Goal: Task Accomplishment & Management: Complete application form

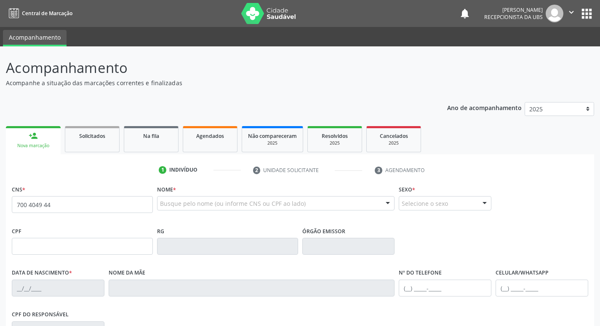
type input "700 4049 4429 9940"
type input "020.127.304-77"
type input "[DATE]"
type input "[PERSON_NAME]"
type input "[PHONE_NUMBER]"
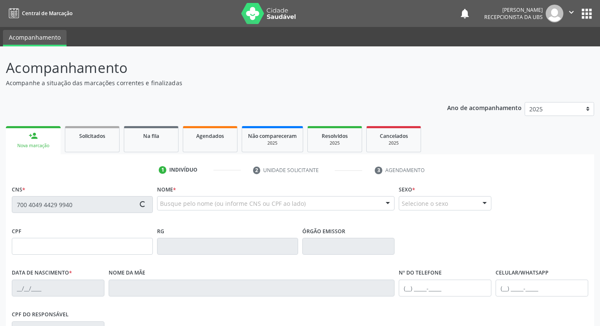
type input "[PHONE_NUMBER]"
type input "106"
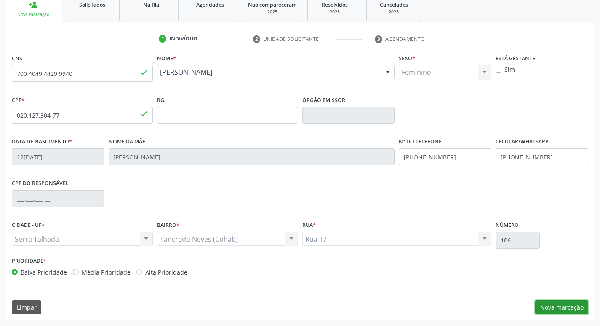
click at [572, 310] on button "Nova marcação" at bounding box center [561, 307] width 53 height 14
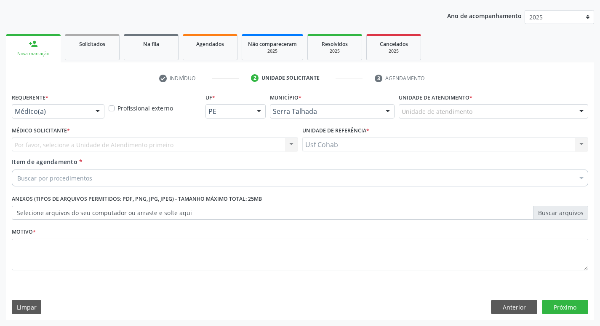
scroll to position [92, 0]
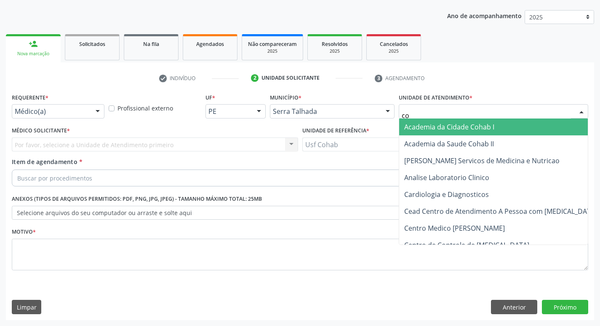
type input "coh"
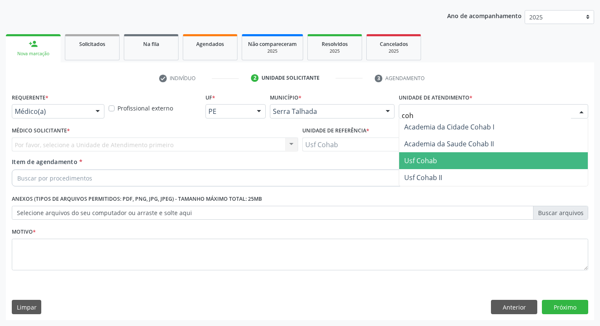
drag, startPoint x: 456, startPoint y: 160, endPoint x: 429, endPoint y: 160, distance: 27.0
click at [456, 160] on span "Usf Cohab" at bounding box center [493, 160] width 189 height 17
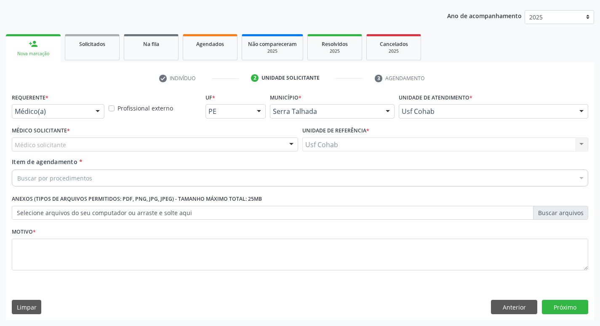
click at [211, 142] on div "Médico solicitante" at bounding box center [155, 144] width 286 height 14
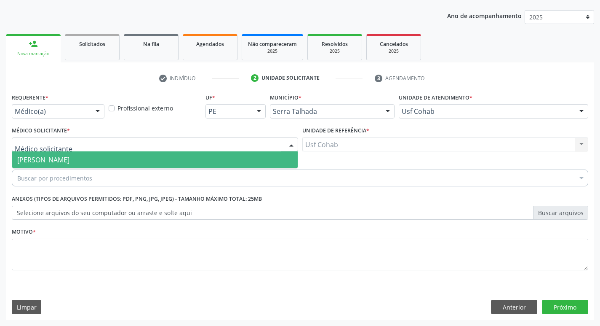
click at [207, 155] on span "[PERSON_NAME]" at bounding box center [155, 159] width 286 height 17
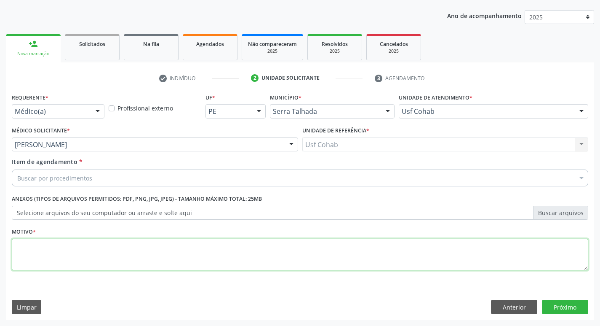
click at [133, 256] on textarea at bounding box center [300, 254] width 577 height 32
type textarea "-"
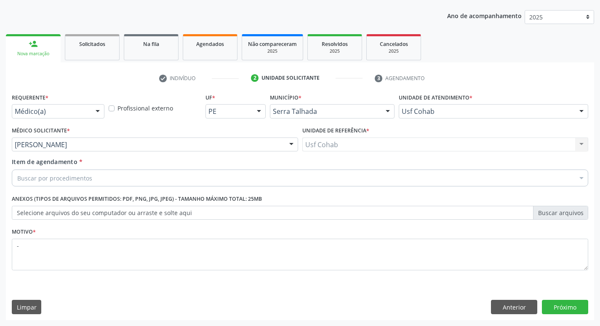
click at [165, 182] on div "Buscar por procedimentos" at bounding box center [300, 177] width 577 height 17
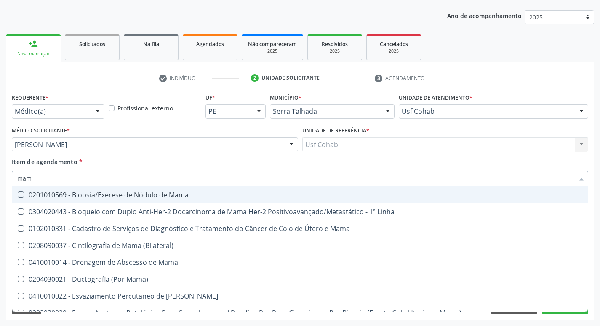
type input "mamo"
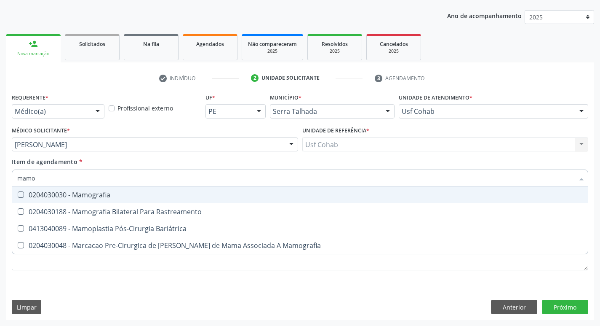
click at [165, 192] on div "0204030030 - Mamografia" at bounding box center [300, 194] width 566 height 7
checkbox Mamografia "true"
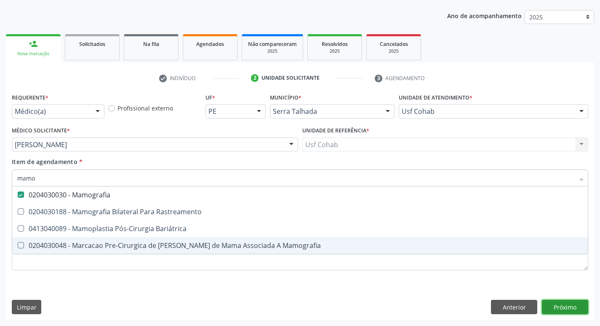
click at [575, 311] on div "Requerente * Médico(a) Médico(a) Enfermeiro(a) Paciente Nenhum resultado encont…" at bounding box center [300, 205] width 588 height 229
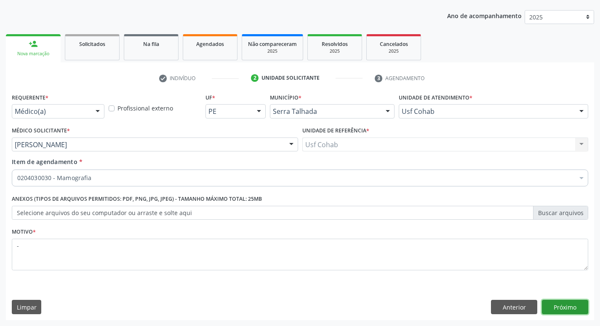
click at [575, 311] on button "Próximo" at bounding box center [565, 306] width 46 height 14
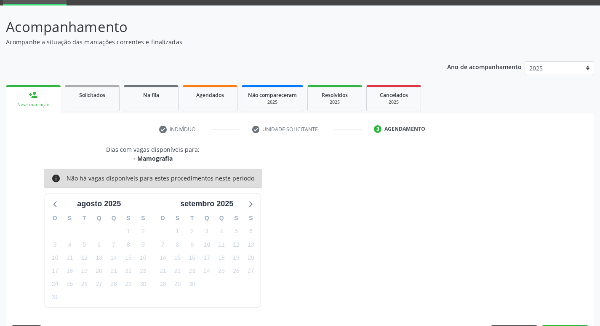
scroll to position [66, 0]
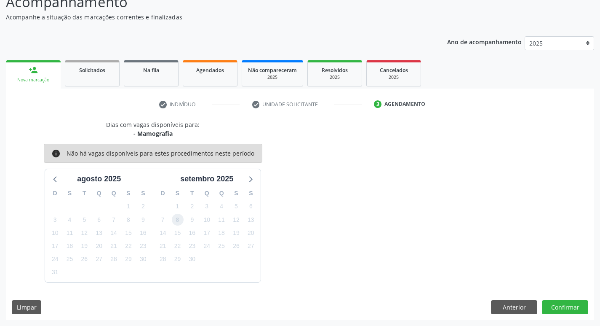
click at [174, 222] on span "8" at bounding box center [178, 220] width 12 height 12
click at [191, 225] on span "9" at bounding box center [192, 220] width 12 height 12
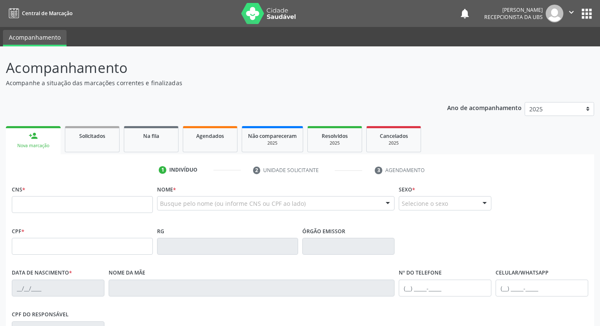
scroll to position [65, 0]
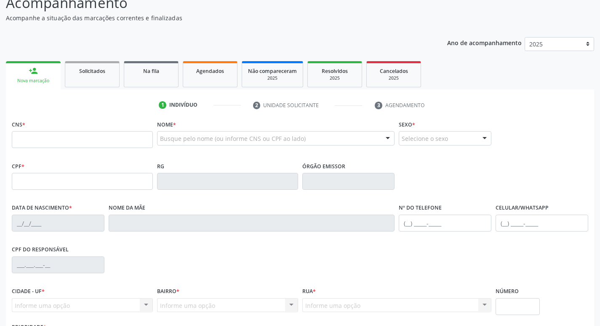
click at [106, 142] on input "text" at bounding box center [82, 139] width 141 height 17
type input "700 8049 9711 4585"
type input "127.187.474-12"
type input "27/01/1995"
type input "Ana Maria dos Santos"
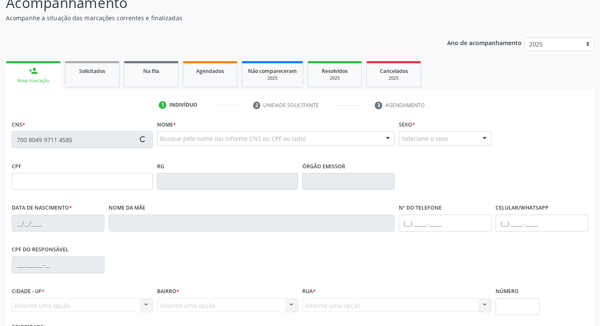
type input "[PHONE_NUMBER]"
type input "088.384.994-11"
type input "252"
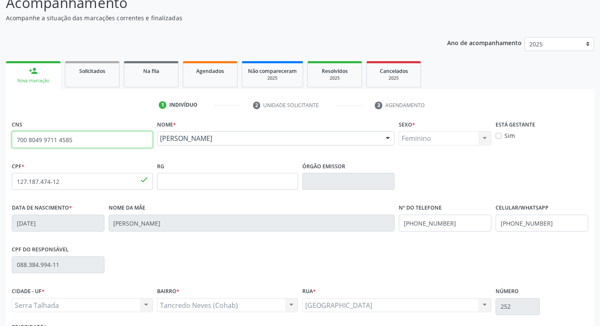
click at [112, 146] on input "700 8049 9711 4585" at bounding box center [82, 139] width 141 height 17
type input "7"
type input "700 4049 4429 9940"
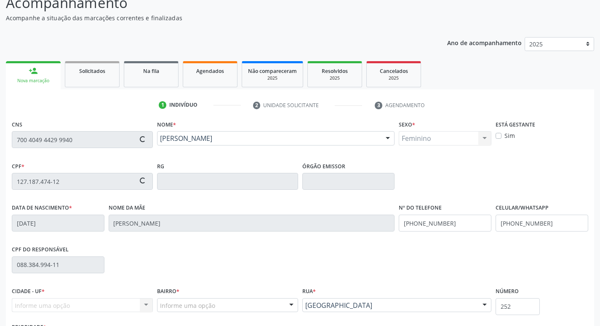
type input "020.127.304-77"
type input "[DATE]"
type input "[PERSON_NAME]"
type input "[PHONE_NUMBER]"
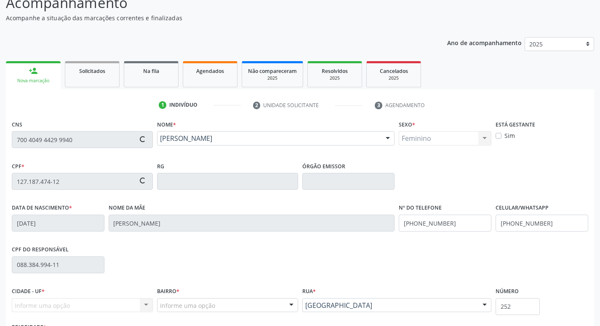
type input "106"
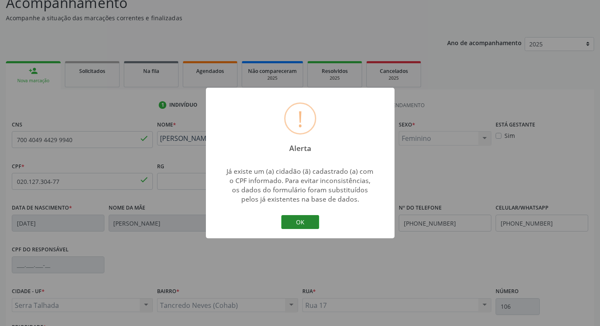
click at [303, 226] on button "OK" at bounding box center [300, 222] width 38 height 14
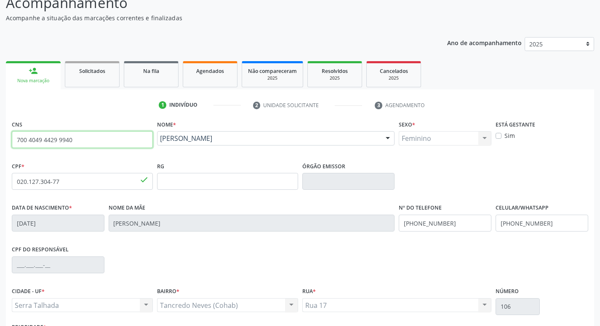
drag, startPoint x: 91, startPoint y: 138, endPoint x: 0, endPoint y: 138, distance: 91.0
click at [0, 138] on div "Acompanhamento Acompanhe a situação das marcações correntes e finalizadas Relat…" at bounding box center [300, 186] width 600 height 410
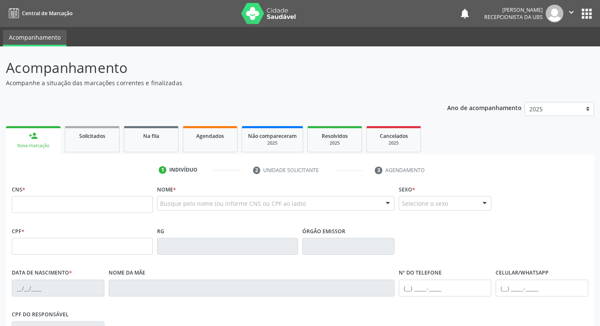
scroll to position [64, 0]
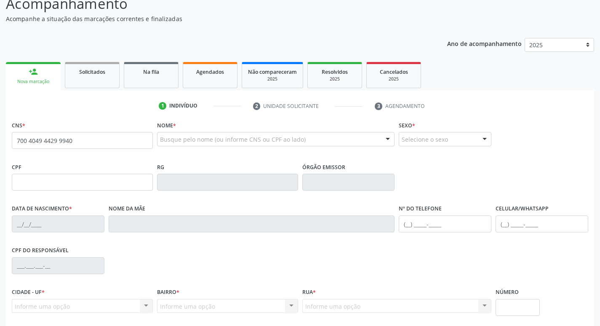
type input "700 4049 4429 9940"
type input "020.127.304-77"
type input "[DATE]"
type input "[PERSON_NAME]"
type input "[PHONE_NUMBER]"
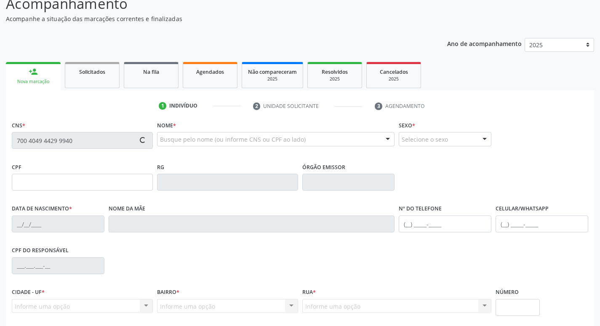
type input "[PHONE_NUMBER]"
type input "106"
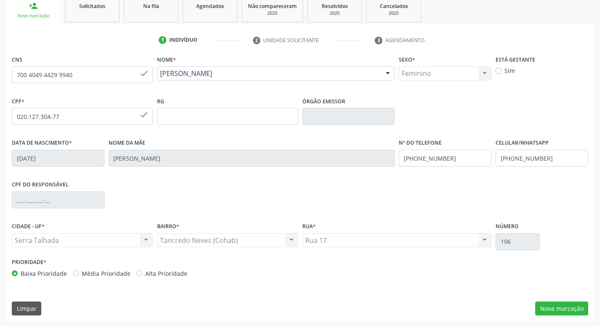
scroll to position [131, 0]
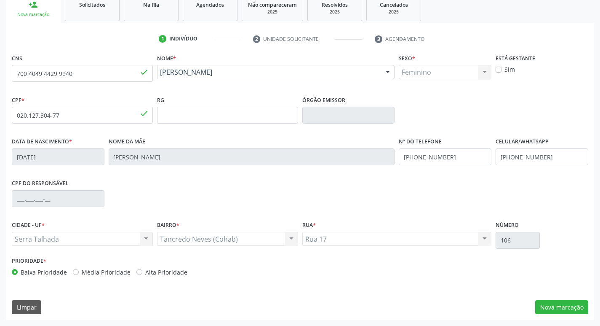
click at [550, 318] on div "CNS 700 4049 4429 9940 done Nome * [PERSON_NAME] [PERSON_NAME] CNS: 700 4049 44…" at bounding box center [300, 186] width 588 height 268
click at [551, 309] on button "Nova marcação" at bounding box center [561, 307] width 53 height 14
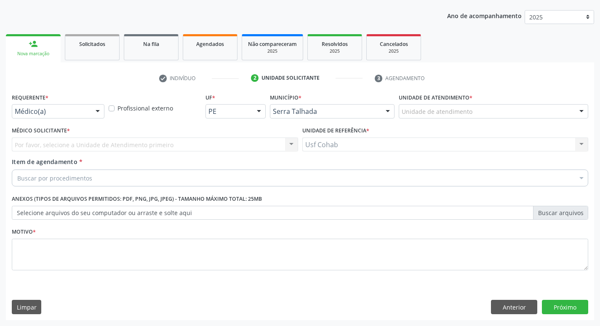
scroll to position [92, 0]
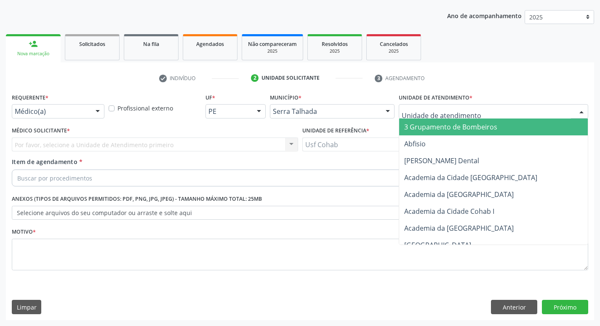
click at [490, 109] on div at bounding box center [494, 111] width 190 height 14
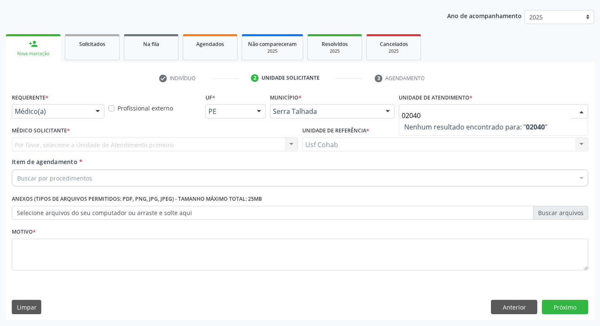
type input "020403"
click at [94, 179] on div "Buscar por procedimentos" at bounding box center [300, 177] width 577 height 17
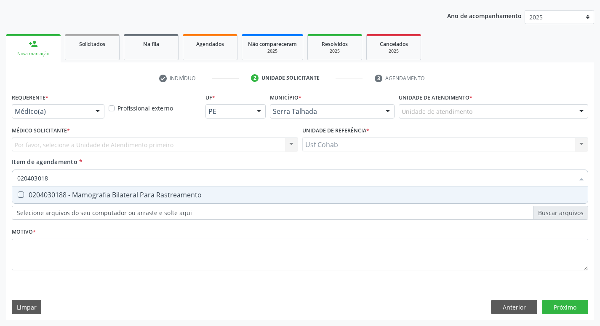
type input "0204030188"
click at [178, 194] on div "0204030188 - Mamografia Bilateral Para Rastreamento" at bounding box center [300, 194] width 566 height 7
checkbox Rastreamento "true"
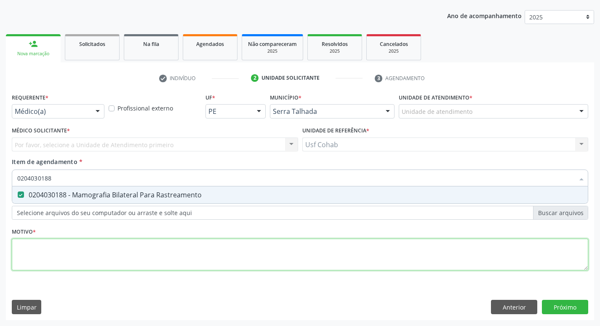
click at [146, 246] on div "Requerente * Médico(a) Médico(a) Enfermeiro(a) Paciente Nenhum resultado encont…" at bounding box center [300, 186] width 577 height 191
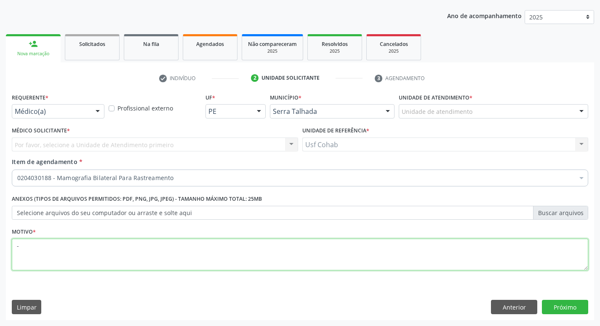
type textarea "-"
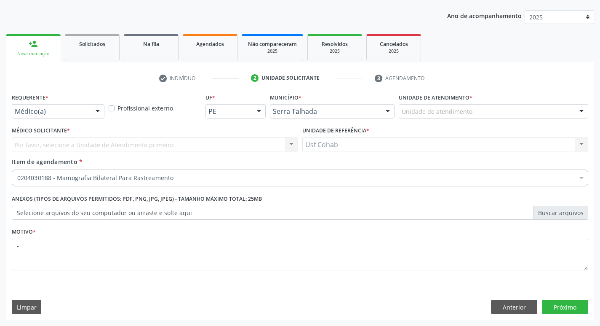
click at [171, 145] on div "Por favor, selecione a Unidade de Atendimento primeiro Nenhum resultado encontr…" at bounding box center [155, 144] width 286 height 14
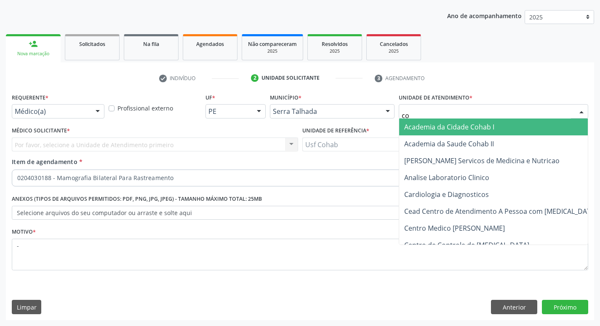
type input "coh"
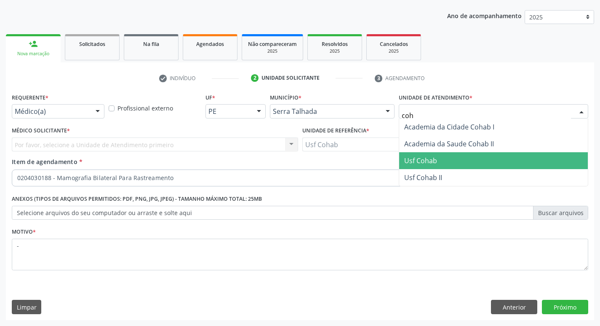
click at [436, 159] on span "Usf Cohab" at bounding box center [420, 160] width 33 height 9
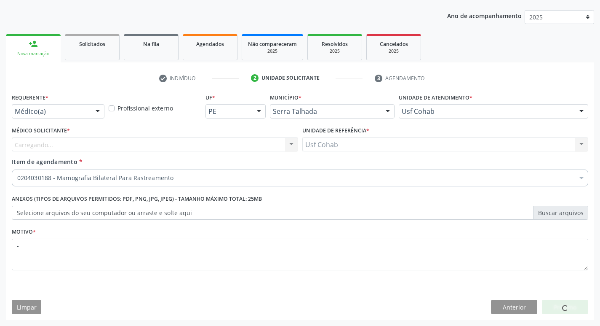
click at [246, 144] on div "Carregando..." at bounding box center [155, 144] width 286 height 14
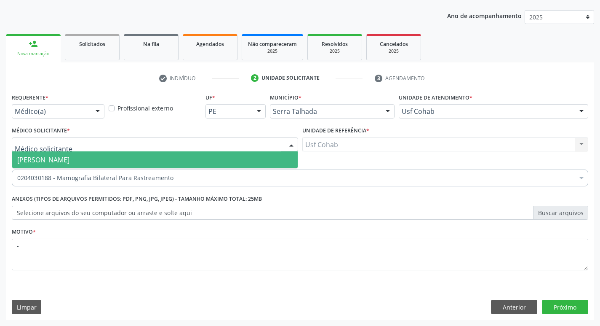
click at [241, 159] on span "[PERSON_NAME]" at bounding box center [155, 159] width 286 height 17
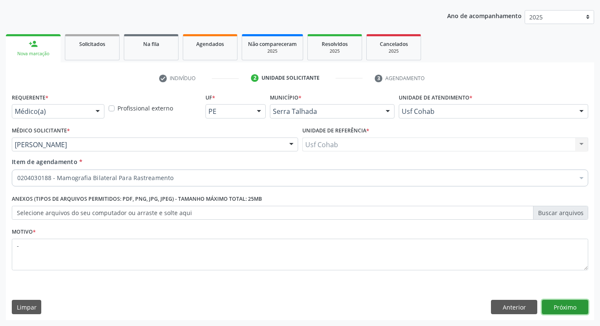
click at [552, 305] on button "Próximo" at bounding box center [565, 306] width 46 height 14
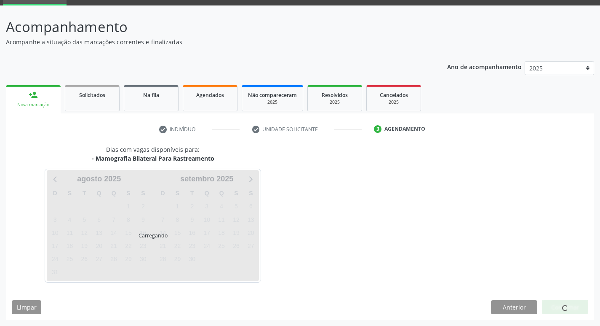
scroll to position [41, 0]
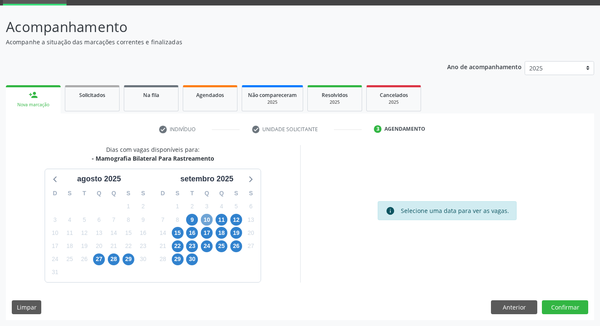
click at [210, 219] on span "10" at bounding box center [207, 220] width 12 height 12
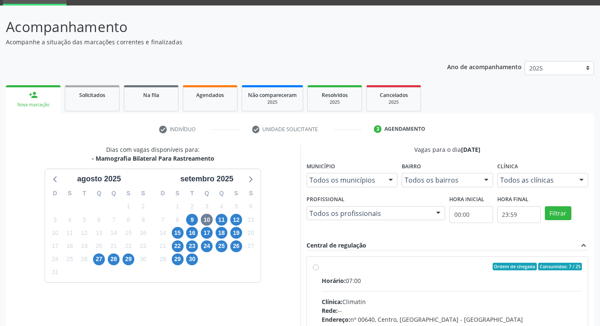
click at [404, 270] on div "Ordem de chegada Consumidos: 7 / 25" at bounding box center [452, 266] width 261 height 8
click at [319, 270] on input "Ordem de chegada Consumidos: 7 / 25 Horário: 07:00 Clínica: Climatin Rede: -- E…" at bounding box center [316, 266] width 6 height 8
radio input "true"
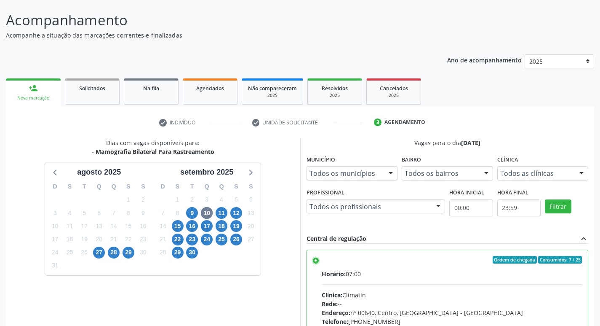
scroll to position [178, 0]
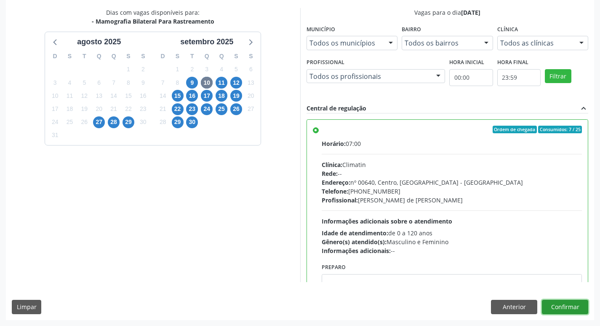
click at [560, 303] on button "Confirmar" at bounding box center [565, 306] width 46 height 14
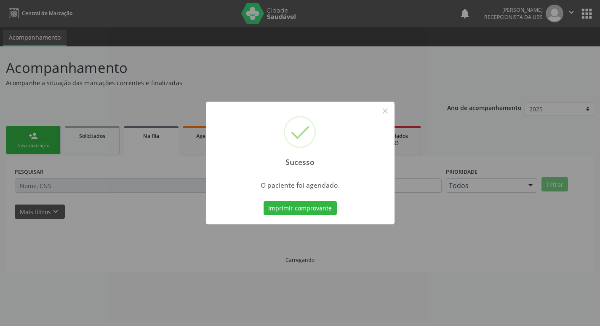
scroll to position [0, 0]
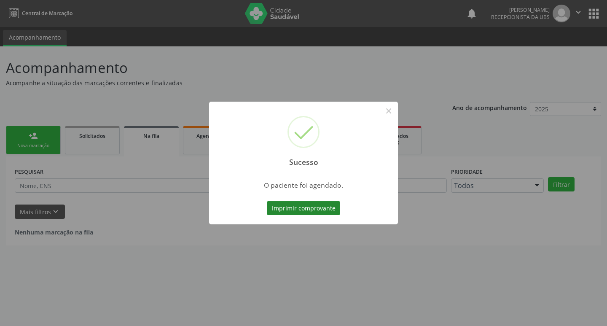
click at [307, 204] on button "Imprimir comprovante" at bounding box center [303, 208] width 73 height 14
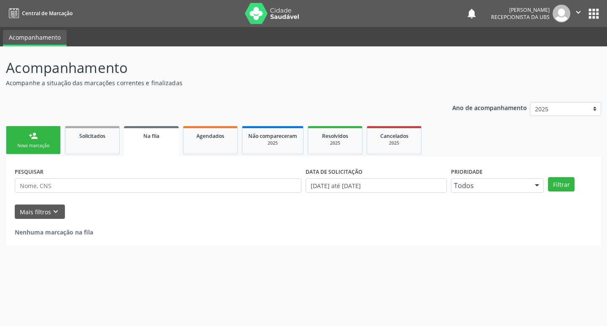
click at [11, 136] on link "person_add Nova marcação" at bounding box center [33, 140] width 55 height 28
click at [13, 136] on link "person_add Nova marcação" at bounding box center [33, 140] width 55 height 28
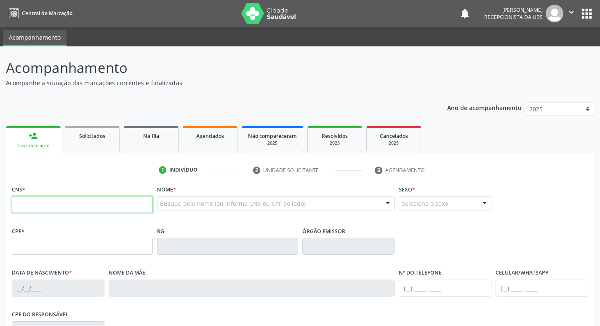
click at [37, 207] on input "text" at bounding box center [82, 204] width 141 height 17
type input "700 9089 6540 2995"
type input "666.914.274-91"
type input "05/01/1953"
type input "Amelia Francisca da Conceicao"
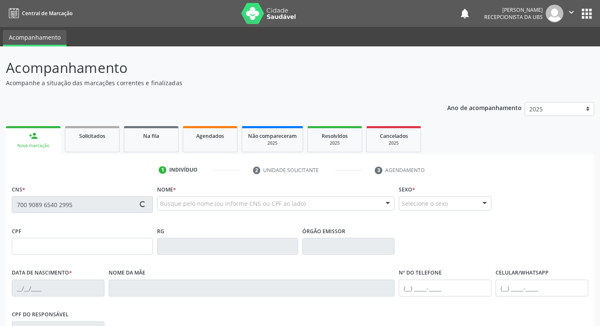
type input "(87) 98831-2346"
type input "131"
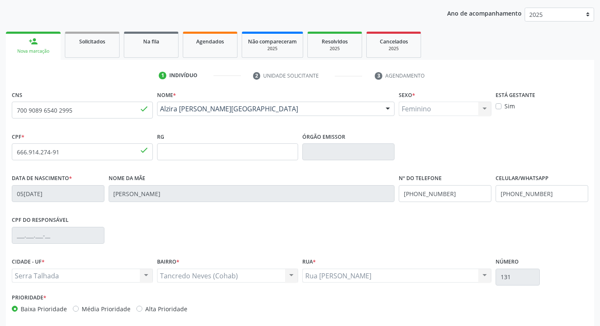
scroll to position [131, 0]
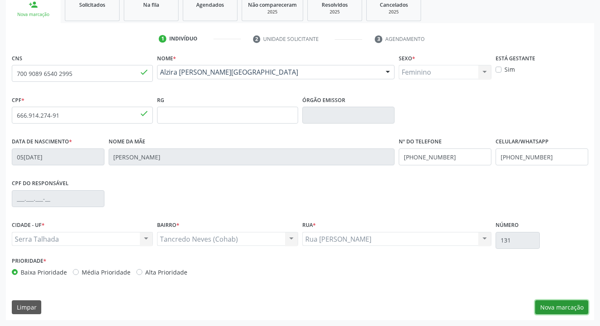
click at [551, 301] on button "Nova marcação" at bounding box center [561, 307] width 53 height 14
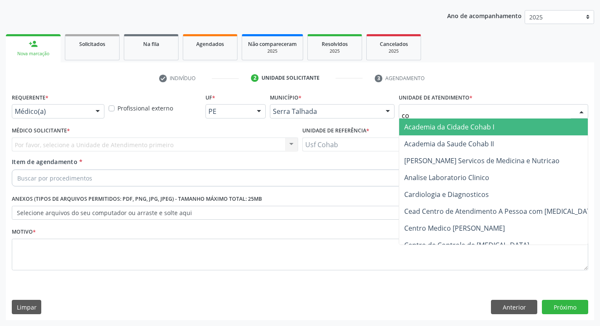
type input "coh"
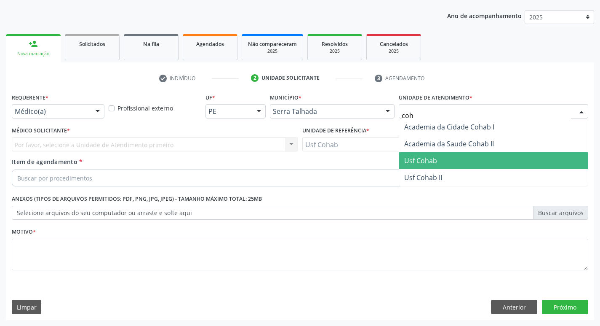
click at [414, 161] on span "Usf Cohab" at bounding box center [420, 160] width 33 height 9
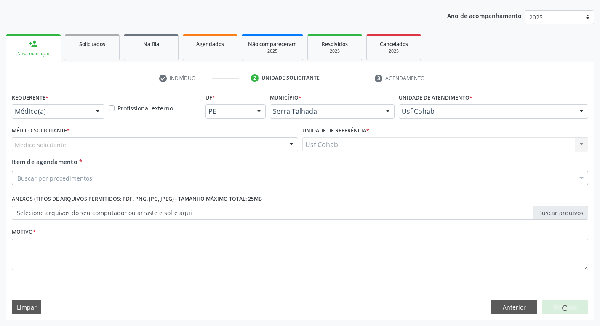
click at [84, 141] on div "Médico solicitante" at bounding box center [155, 144] width 286 height 14
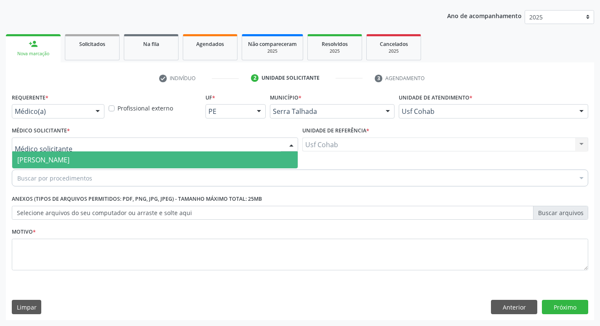
click at [86, 155] on span "[PERSON_NAME]" at bounding box center [155, 159] width 286 height 17
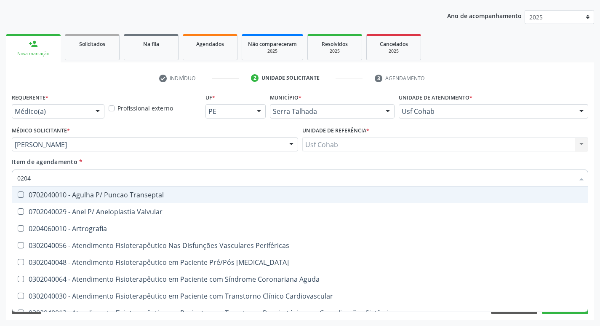
type input "0204030188"
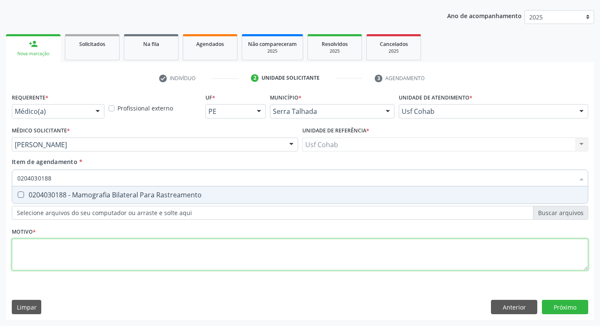
click at [138, 243] on div "Requerente * Médico(a) Médico(a) Enfermeiro(a) Paciente Nenhum resultado encont…" at bounding box center [300, 186] width 577 height 191
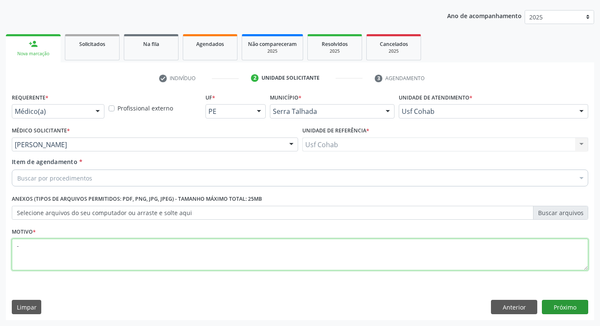
type textarea "-"
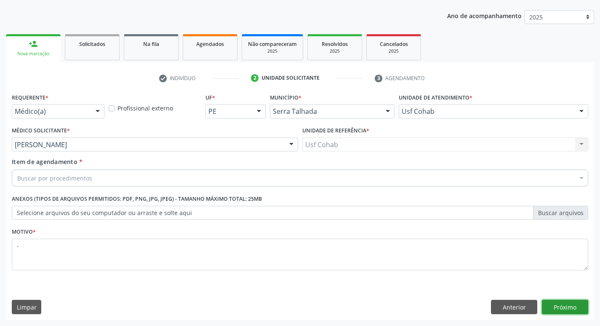
click at [574, 307] on button "Próximo" at bounding box center [565, 306] width 46 height 14
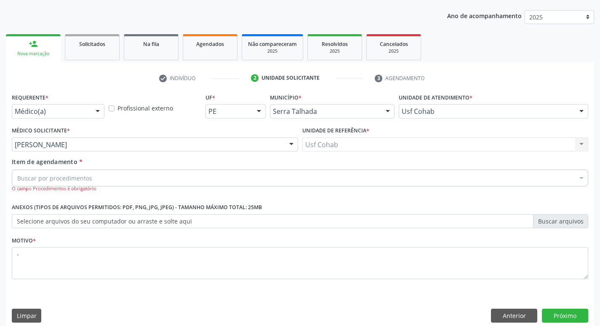
click at [209, 178] on div "Buscar por procedimentos" at bounding box center [300, 177] width 577 height 17
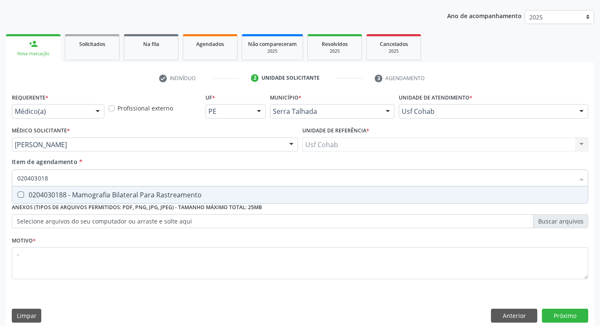
type input "0204030188"
click at [203, 195] on div "0204030188 - Mamografia Bilateral Para Rastreamento" at bounding box center [300, 194] width 566 height 7
checkbox Rastreamento "true"
click at [466, 299] on div "Requerente * Médico(a) Médico(a) Enfermeiro(a) Paciente Nenhum resultado encont…" at bounding box center [300, 209] width 588 height 237
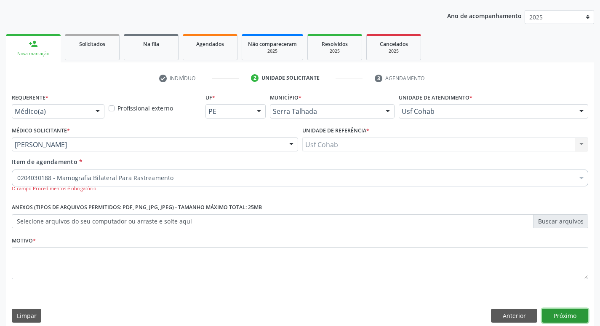
click at [548, 315] on button "Próximo" at bounding box center [565, 315] width 46 height 14
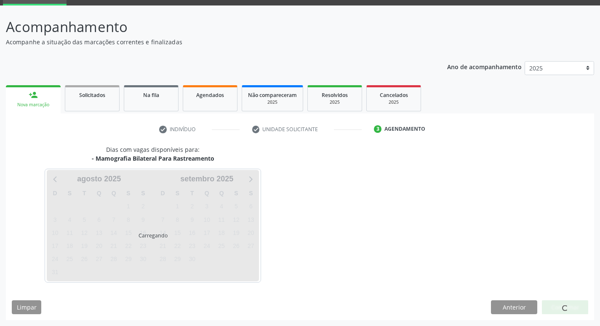
scroll to position [41, 0]
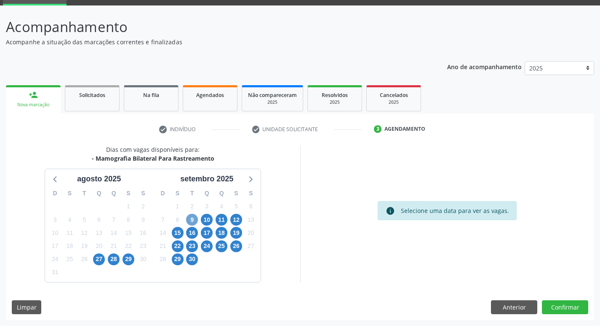
click at [195, 220] on span "9" at bounding box center [192, 220] width 12 height 12
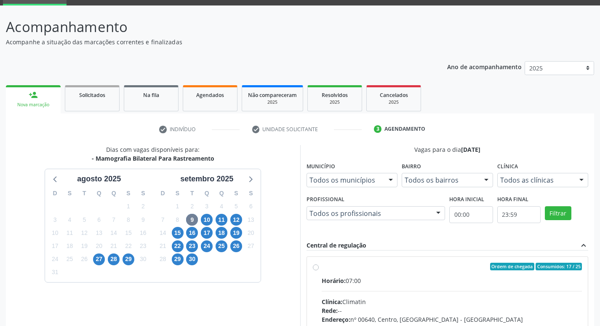
click at [386, 283] on div "Horário: 07:00" at bounding box center [452, 280] width 261 height 9
click at [319, 270] on input "Ordem de chegada Consumidos: 17 / 25 Horário: 07:00 Clínica: Climatin Rede: -- …" at bounding box center [316, 266] width 6 height 8
radio input "true"
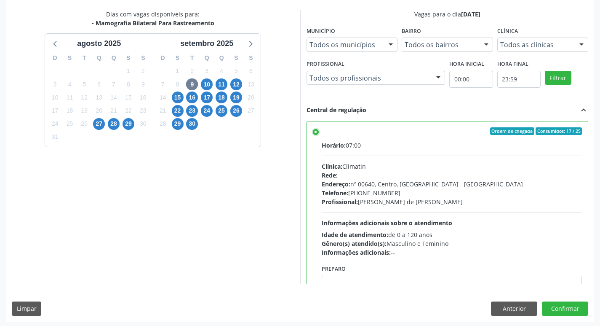
scroll to position [178, 0]
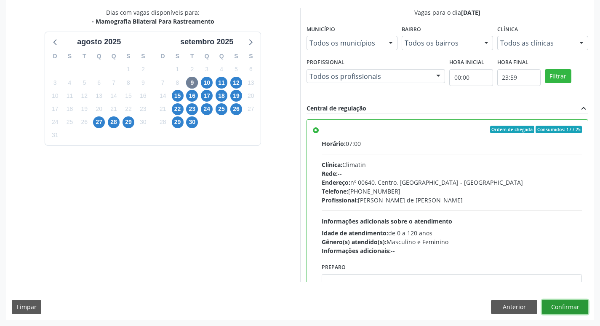
click at [551, 305] on button "Confirmar" at bounding box center [565, 306] width 46 height 14
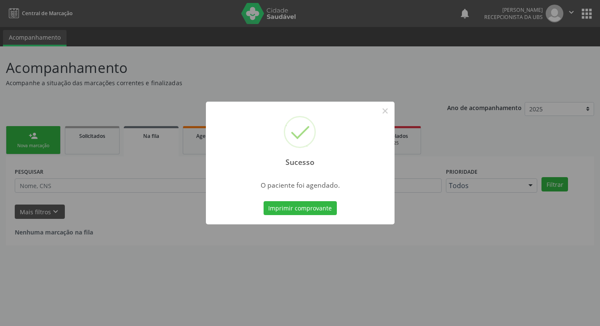
scroll to position [0, 0]
click at [292, 207] on button "Imprimir comprovante" at bounding box center [303, 208] width 73 height 14
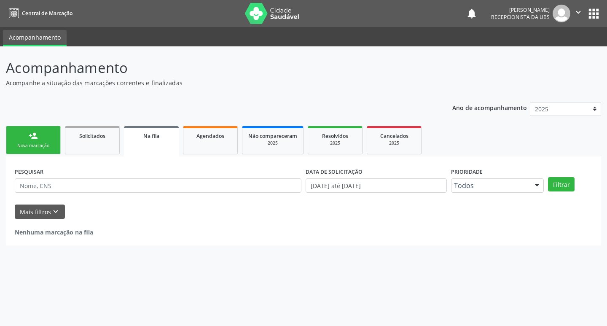
click at [39, 145] on div "Nova marcação" at bounding box center [33, 145] width 42 height 6
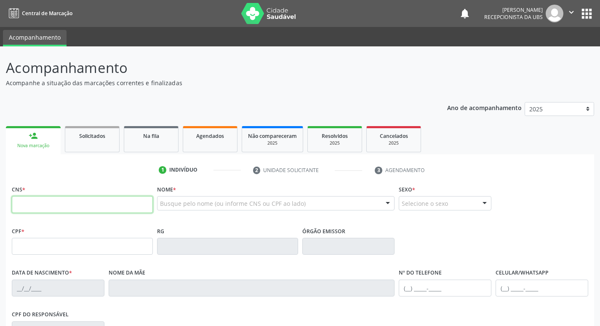
click at [76, 208] on input "text" at bounding box center [82, 204] width 141 height 17
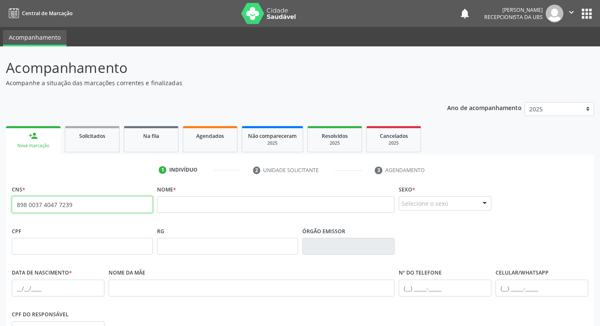
click at [104, 203] on input "898 0037 4047 7239" at bounding box center [82, 204] width 141 height 17
type input "8"
paste input "708 0088 5533 1329"
type input "708 0088 5533 1329"
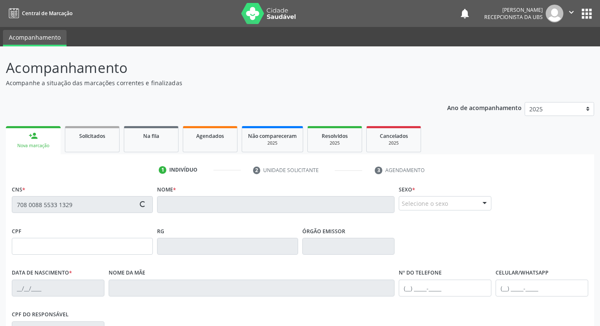
type input "319.599.384-87"
type input "15/11/1967"
type input "Maria de Siqueira"
type input "(87) 99972-6034"
type input "155"
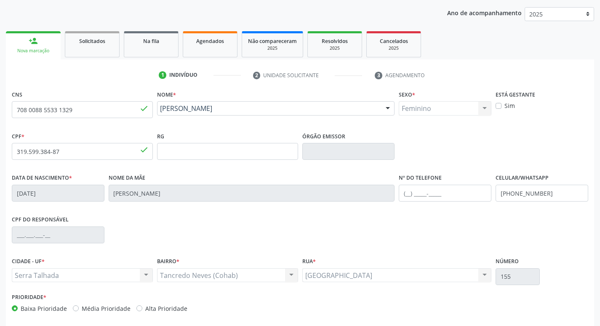
scroll to position [131, 0]
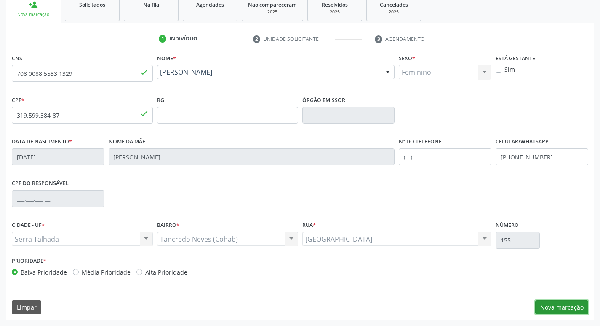
click at [560, 313] on button "Nova marcação" at bounding box center [561, 307] width 53 height 14
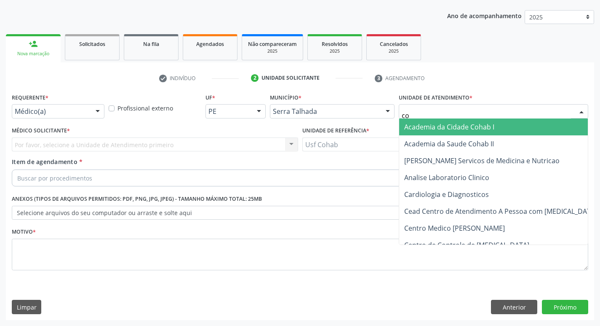
type input "coh"
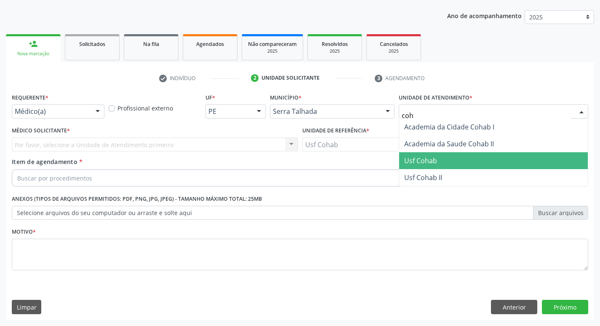
click at [441, 158] on span "Usf Cohab" at bounding box center [493, 160] width 189 height 17
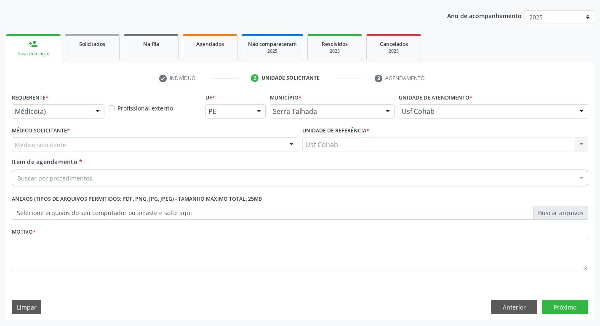
click at [213, 146] on div "Médico solicitante" at bounding box center [155, 144] width 286 height 14
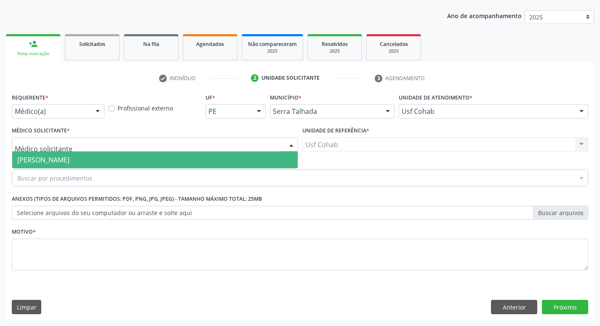
click at [211, 156] on span "[PERSON_NAME]" at bounding box center [155, 159] width 286 height 17
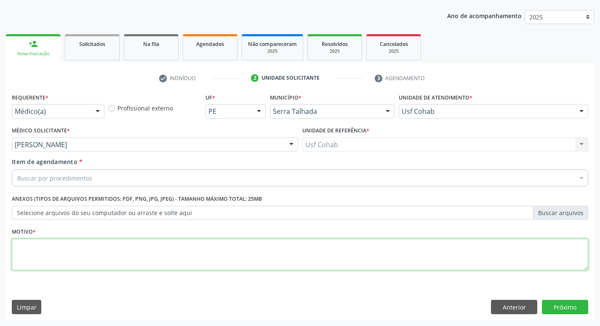
click at [178, 267] on textarea at bounding box center [300, 254] width 577 height 32
type textarea "-"
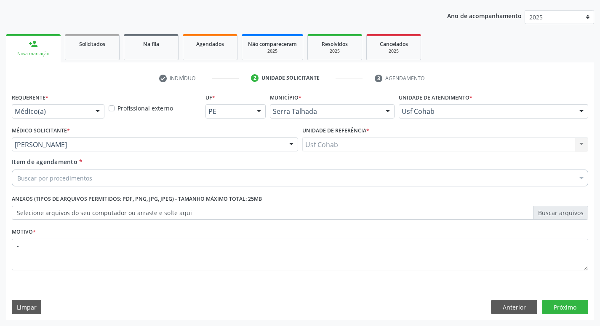
click at [153, 177] on div "Buscar por procedimentos" at bounding box center [300, 177] width 577 height 17
click at [156, 173] on div "Buscar por procedimentos" at bounding box center [300, 177] width 577 height 17
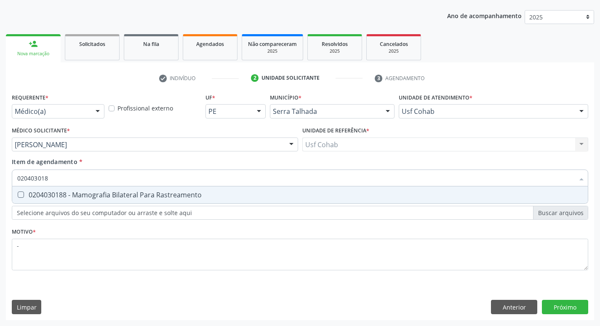
type input "0204030188"
click at [180, 194] on div "0204030188 - Mamografia Bilateral Para Rastreamento" at bounding box center [300, 194] width 566 height 7
checkbox Rastreamento "true"
click at [569, 311] on div "Requerente * Médico(a) Médico(a) Enfermeiro(a) Paciente Nenhum resultado encont…" at bounding box center [300, 205] width 588 height 229
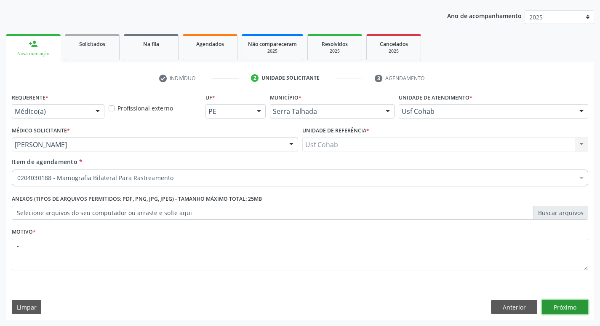
click at [554, 308] on button "Próximo" at bounding box center [565, 306] width 46 height 14
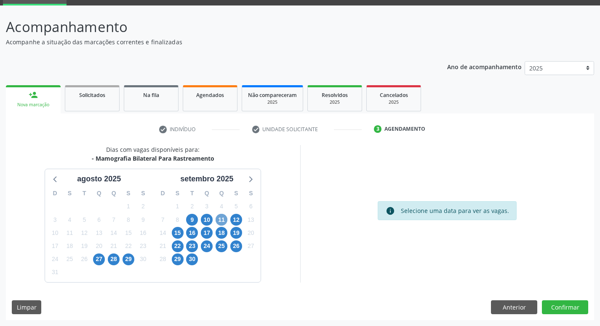
click at [221, 219] on span "11" at bounding box center [222, 220] width 12 height 12
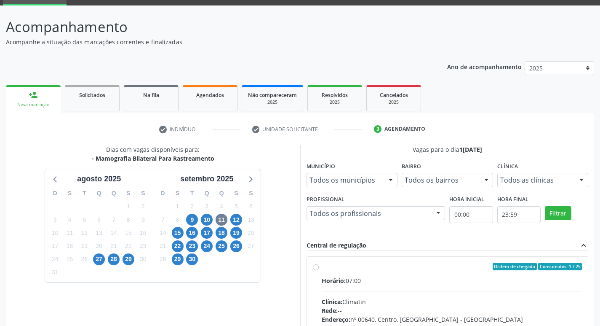
click at [395, 279] on div "Horário: 07:00" at bounding box center [452, 280] width 261 height 9
click at [319, 270] on input "Ordem de chegada Consumidos: 1 / 25 Horário: 07:00 Clínica: Climatin Rede: -- E…" at bounding box center [316, 266] width 6 height 8
radio input "true"
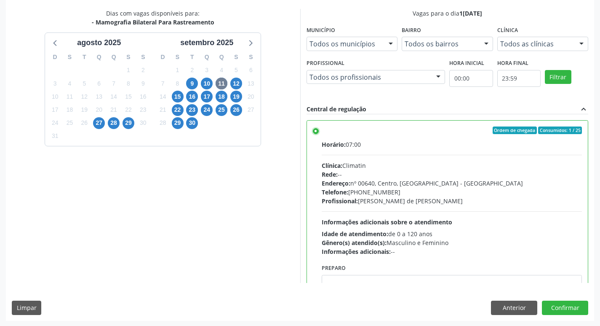
scroll to position [178, 0]
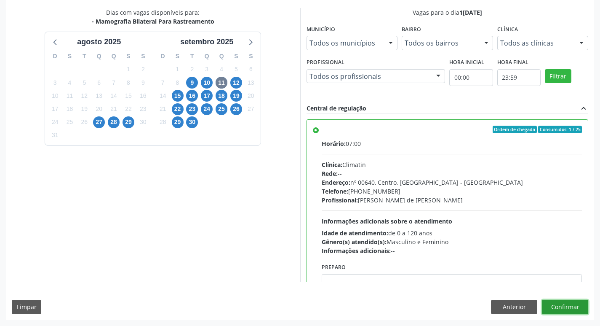
click at [563, 313] on button "Confirmar" at bounding box center [565, 306] width 46 height 14
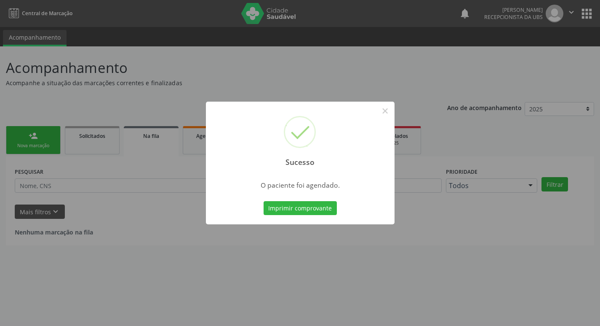
scroll to position [0, 0]
click at [327, 208] on button "Imprimir comprovante" at bounding box center [303, 208] width 73 height 14
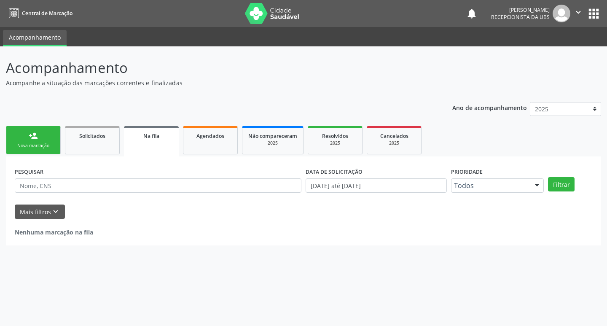
click at [44, 148] on div "Nova marcação" at bounding box center [33, 145] width 42 height 6
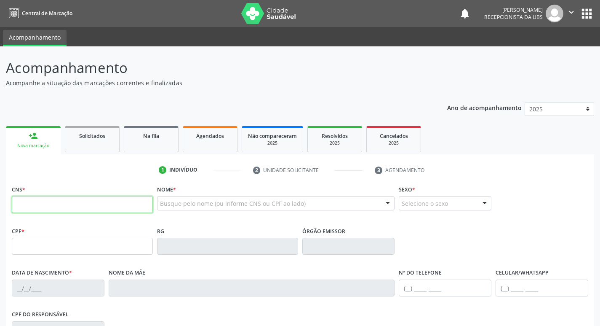
click at [49, 208] on input "text" at bounding box center [82, 204] width 141 height 17
type input "701 0048 7218 8996"
type input "548.364.844-72"
type input "13/01/1960"
type input "Ana Pereira de Moraes"
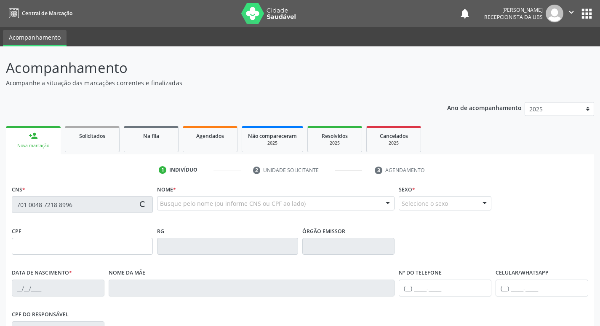
type input "(87) 99999-9999"
type input "599"
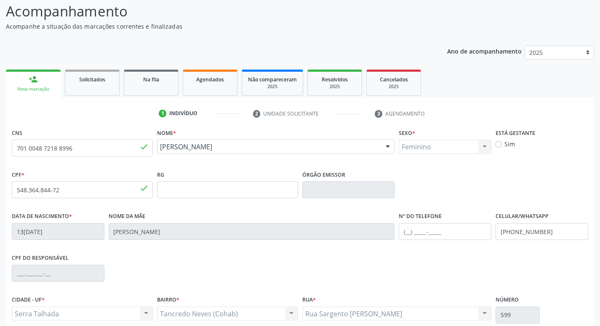
scroll to position [131, 0]
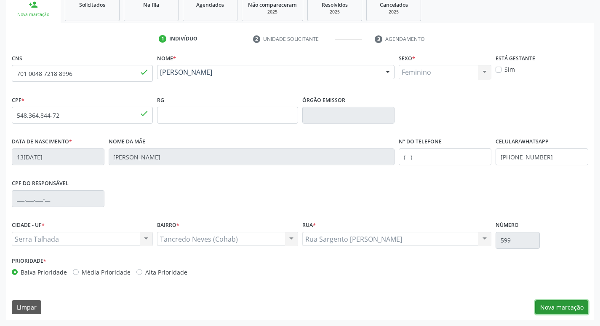
click at [551, 307] on button "Nova marcação" at bounding box center [561, 307] width 53 height 14
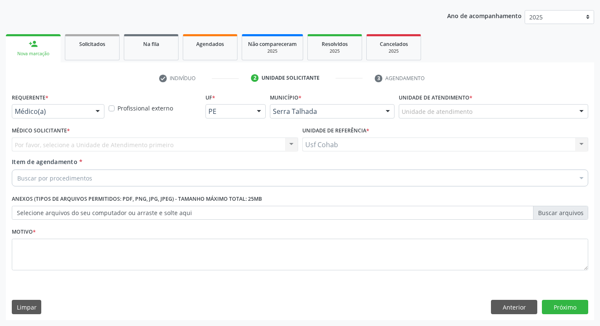
scroll to position [92, 0]
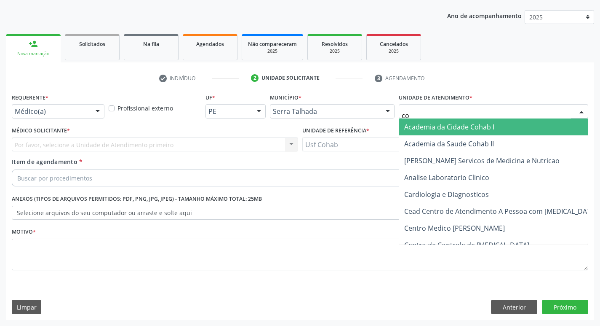
type input "coh"
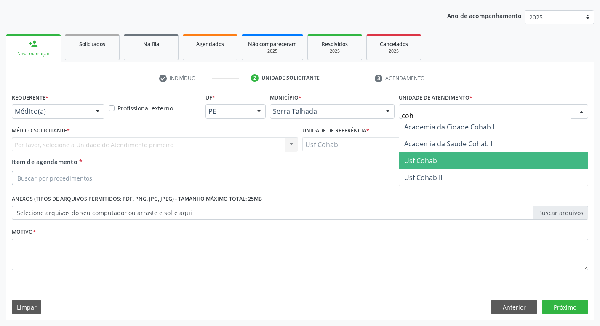
click at [414, 166] on span "Usf Cohab" at bounding box center [493, 160] width 189 height 17
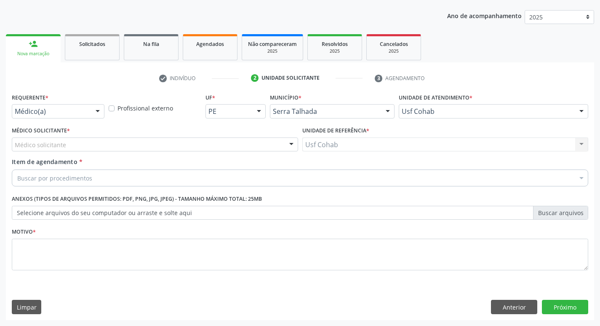
click at [201, 154] on div "Médico Solicitante * Médico solicitante Elizabete Faria Ramos Nenhum resultado …" at bounding box center [155, 140] width 291 height 33
click at [208, 149] on div "Médico solicitante" at bounding box center [155, 144] width 286 height 14
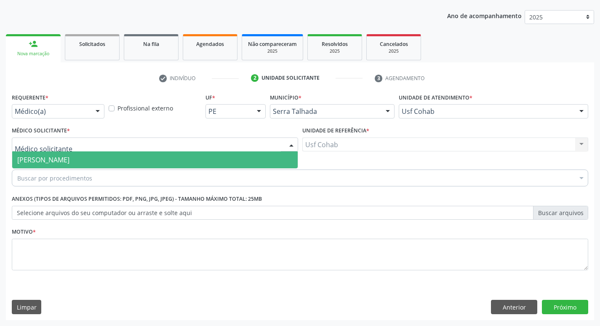
click at [208, 156] on span "[PERSON_NAME]" at bounding box center [155, 159] width 286 height 17
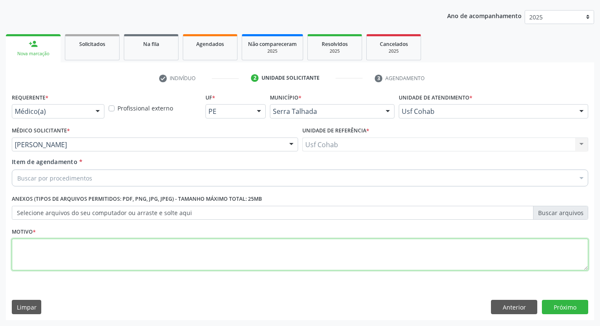
click at [111, 251] on textarea at bounding box center [300, 254] width 577 height 32
type textarea "-"
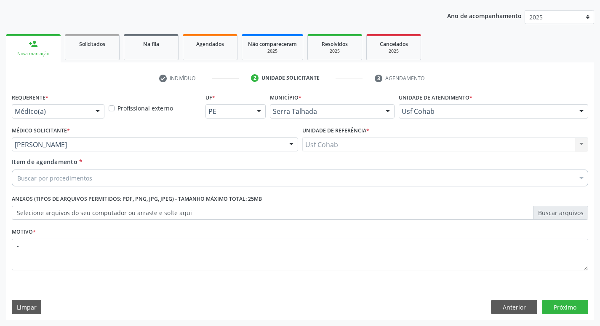
click at [145, 176] on div "Buscar por procedimentos" at bounding box center [300, 177] width 577 height 17
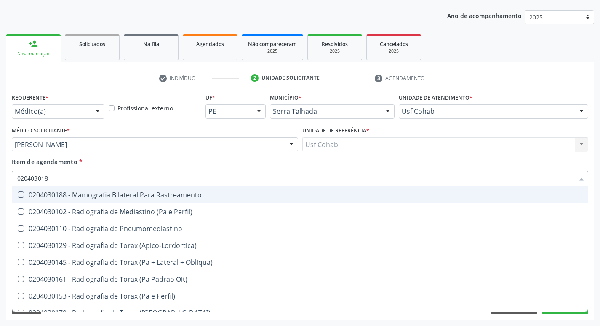
type input "0204030188"
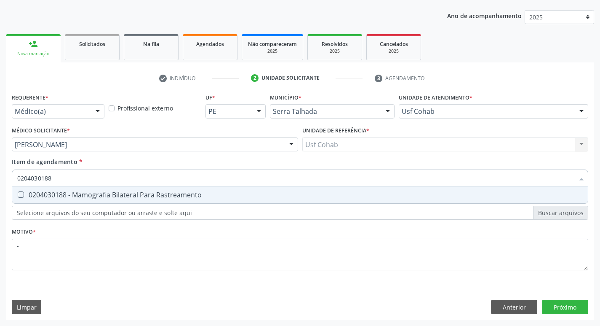
click at [184, 195] on div "0204030188 - Mamografia Bilateral Para Rastreamento" at bounding box center [300, 194] width 566 height 7
checkbox Rastreamento "true"
click at [567, 307] on div "Requerente * Médico(a) Médico(a) Enfermeiro(a) Paciente Nenhum resultado encont…" at bounding box center [300, 205] width 588 height 229
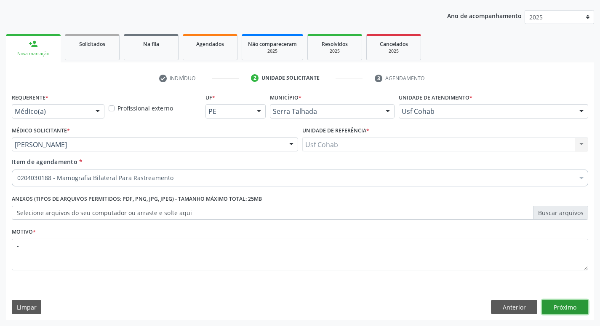
click at [567, 307] on button "Próximo" at bounding box center [565, 306] width 46 height 14
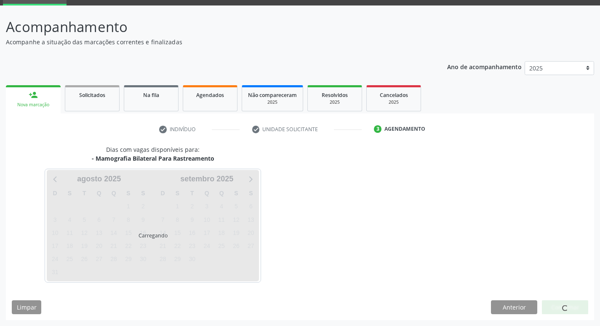
scroll to position [41, 0]
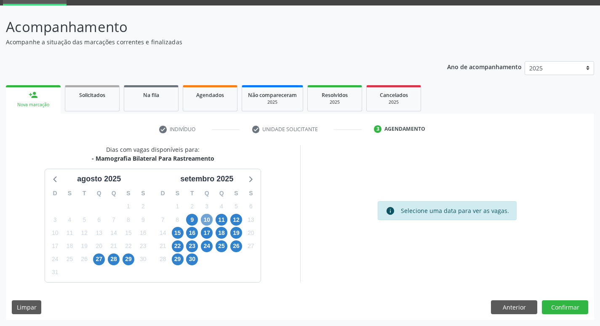
click at [209, 217] on span "10" at bounding box center [207, 220] width 12 height 12
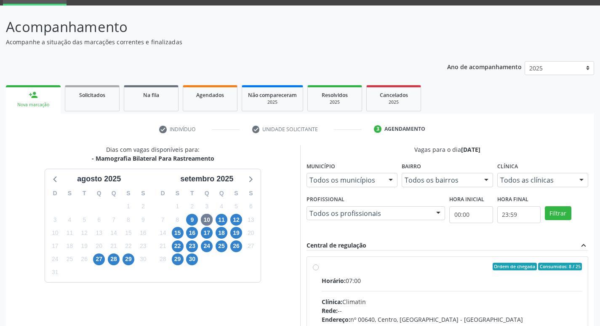
click at [367, 273] on label "Ordem de chegada Consumidos: 8 / 25 Horário: 07:00 Clínica: Climatin Rede: -- E…" at bounding box center [452, 326] width 261 height 129
click at [319, 270] on input "Ordem de chegada Consumidos: 8 / 25 Horário: 07:00 Clínica: Climatin Rede: -- E…" at bounding box center [316, 266] width 6 height 8
radio input "true"
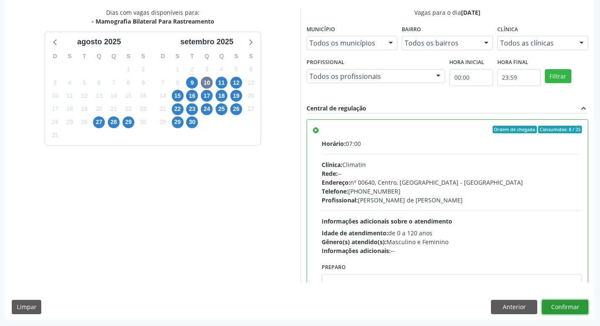
click at [565, 302] on button "Confirmar" at bounding box center [565, 306] width 46 height 14
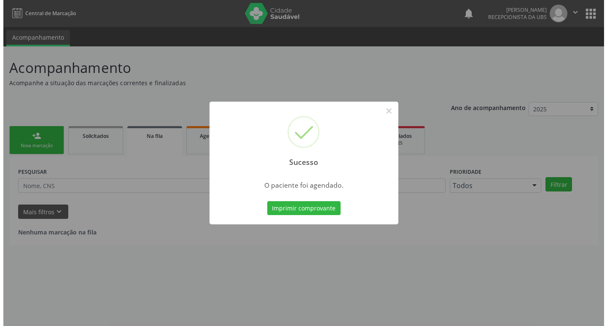
scroll to position [0, 0]
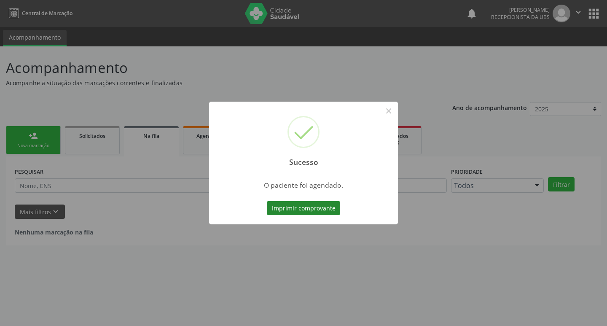
click at [316, 209] on button "Imprimir comprovante" at bounding box center [303, 208] width 73 height 14
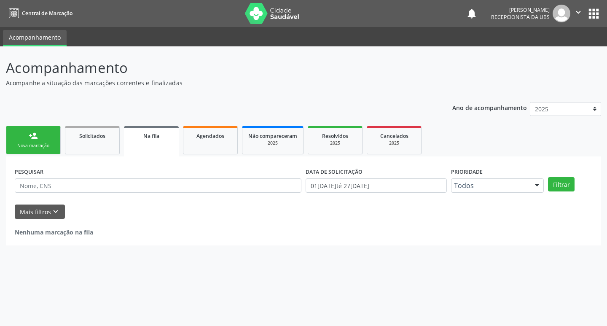
click at [42, 143] on div "Nova marcação" at bounding box center [33, 145] width 42 height 6
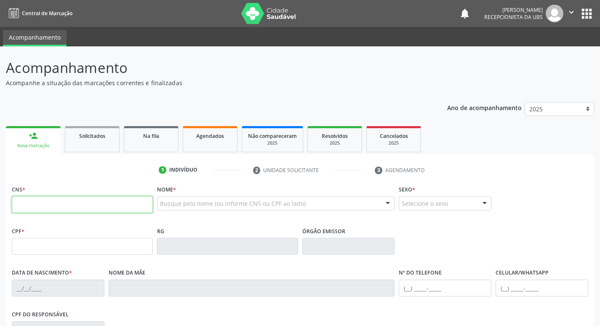
click at [72, 209] on input "text" at bounding box center [82, 204] width 141 height 17
type input "702 4070 7919 4927"
type input "024.057.264-59"
type input "28/11/1972"
type input "Alzira [PERSON_NAME][GEOGRAPHIC_DATA]"
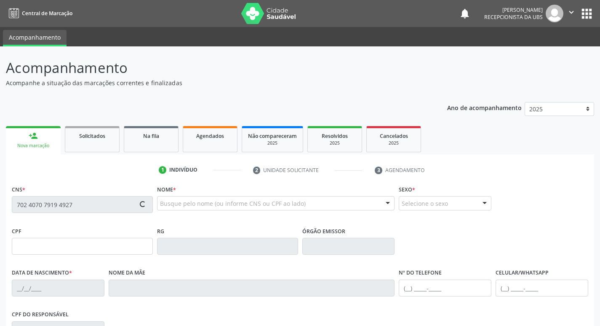
type input "(87) 98814-3142"
type input "385"
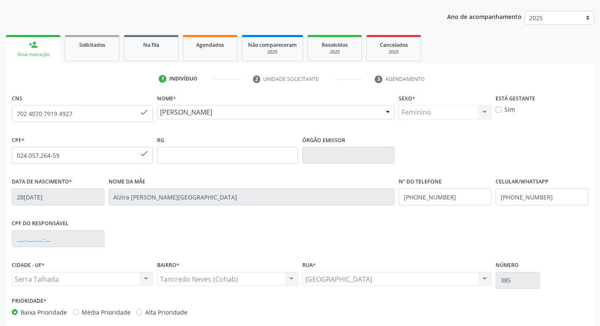
scroll to position [131, 0]
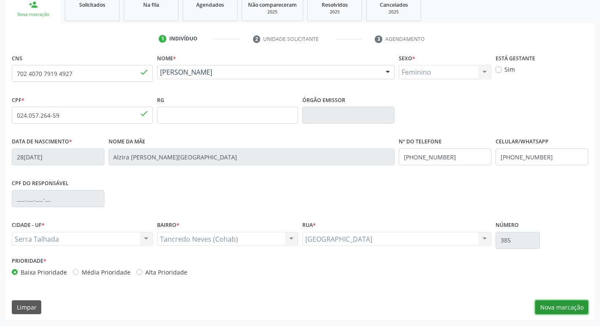
click at [553, 311] on button "Nova marcação" at bounding box center [561, 307] width 53 height 14
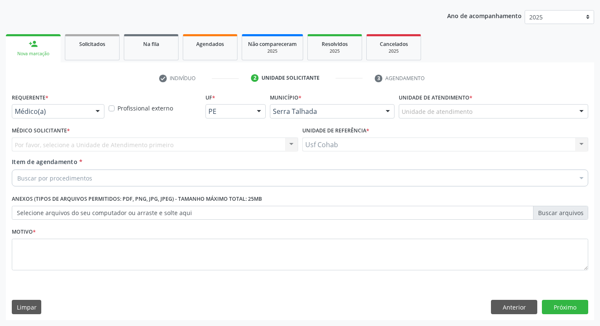
scroll to position [92, 0]
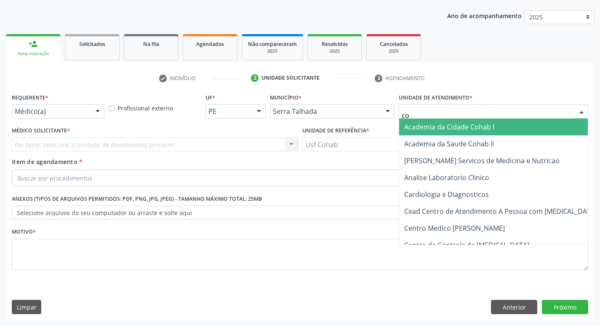
type input "coh"
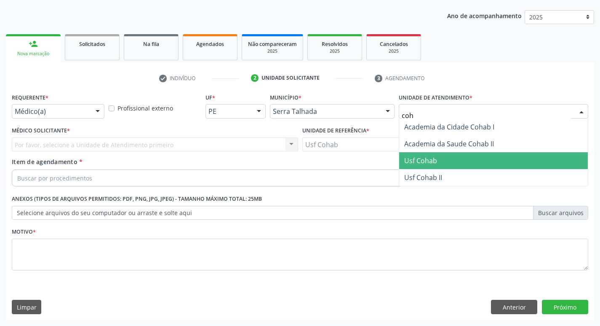
click at [434, 155] on span "Usf Cohab" at bounding box center [493, 160] width 189 height 17
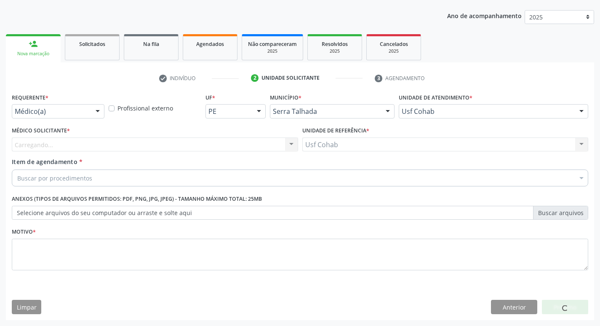
click at [204, 144] on div "Carregando..." at bounding box center [155, 144] width 286 height 14
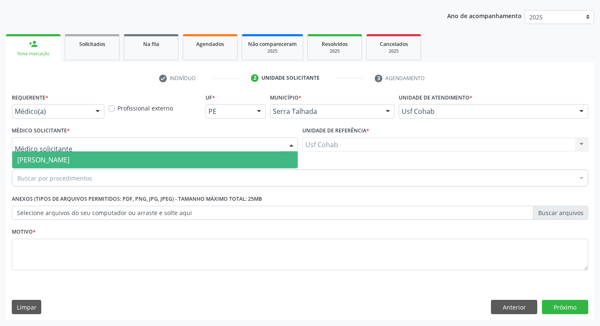
click at [204, 153] on span "[PERSON_NAME]" at bounding box center [155, 159] width 286 height 17
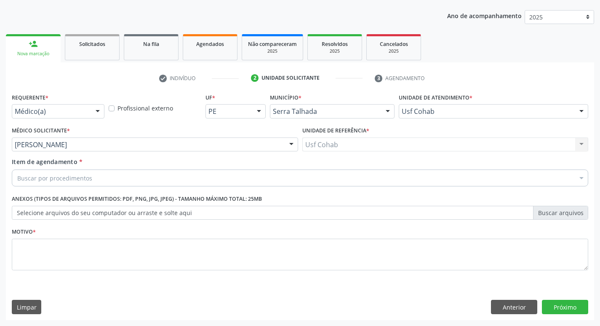
click at [138, 176] on div "Buscar por procedimentos" at bounding box center [300, 177] width 577 height 17
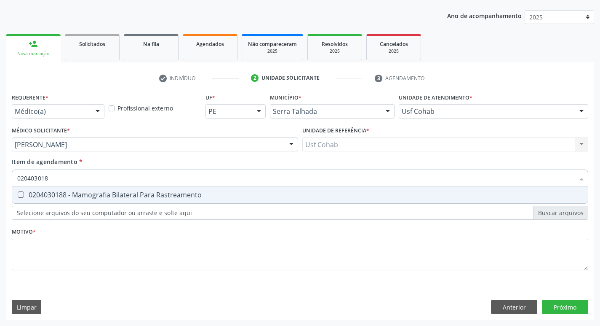
type input "0204030188"
click at [158, 198] on div "0204030188 - Mamografia Bilateral Para Rastreamento" at bounding box center [300, 194] width 566 height 7
checkbox Rastreamento "true"
click at [131, 273] on div "Requerente * Médico(a) Médico(a) Enfermeiro(a) Paciente Nenhum resultado encont…" at bounding box center [300, 186] width 577 height 191
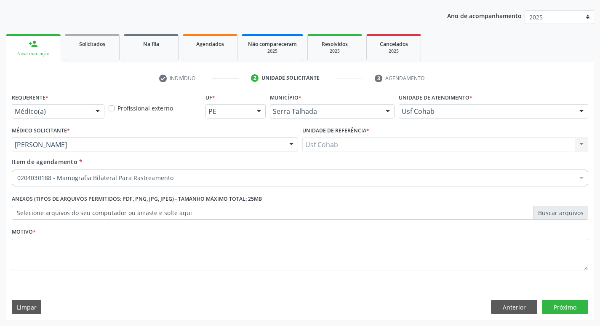
click at [145, 255] on div "Requerente * Médico(a) Médico(a) Enfermeiro(a) Paciente Nenhum resultado encont…" at bounding box center [300, 186] width 577 height 191
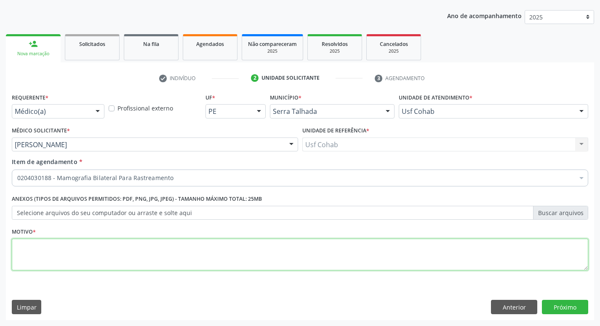
click at [149, 251] on textarea at bounding box center [300, 254] width 577 height 32
type textarea "-"
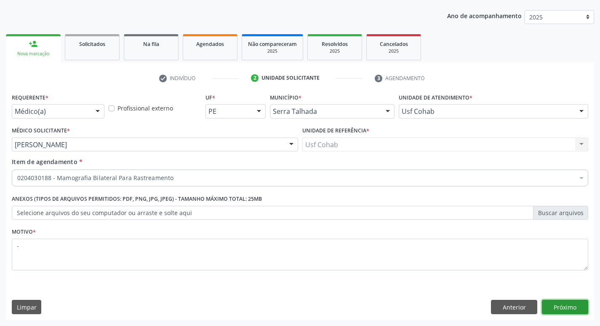
click at [553, 303] on button "Próximo" at bounding box center [565, 306] width 46 height 14
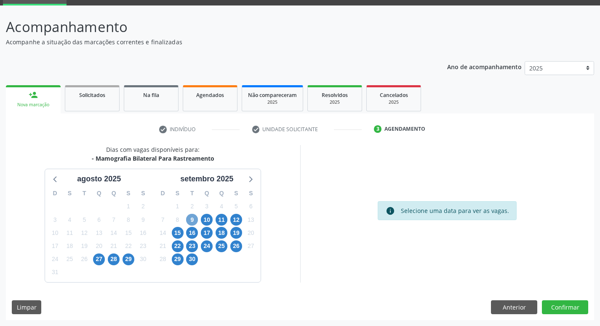
click at [192, 221] on span "9" at bounding box center [192, 220] width 12 height 12
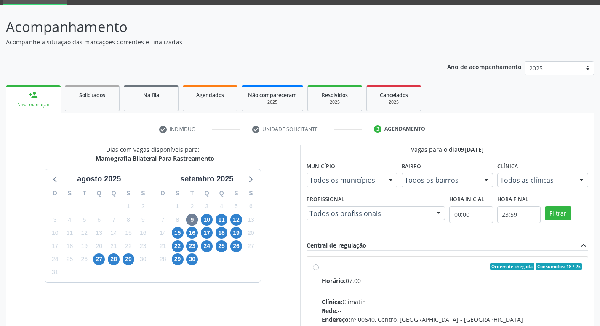
click at [319, 270] on input "Ordem de chegada Consumidos: 18 / 25 Horário: 07:00 Clínica: Climatin Rede: -- …" at bounding box center [316, 266] width 6 height 8
radio input "true"
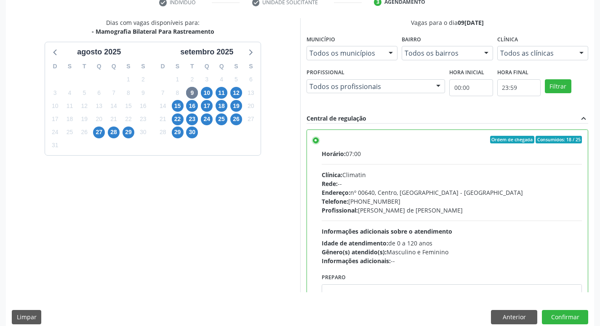
scroll to position [178, 0]
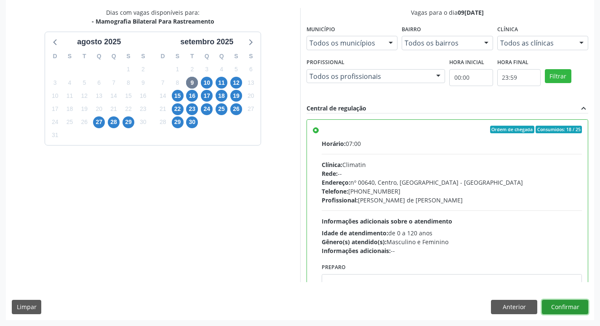
click at [559, 311] on button "Confirmar" at bounding box center [565, 306] width 46 height 14
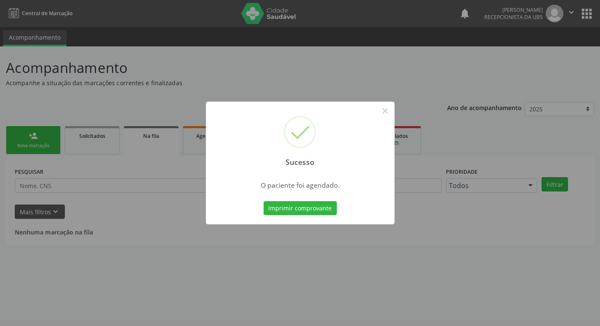
scroll to position [0, 0]
click at [317, 208] on button "Imprimir comprovante" at bounding box center [303, 208] width 73 height 14
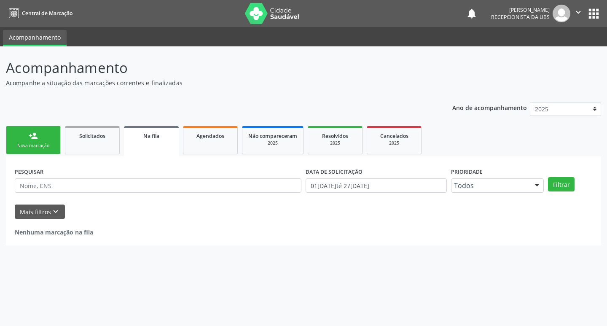
click at [23, 136] on link "person_add Nova marcação" at bounding box center [33, 140] width 55 height 28
click at [27, 141] on link "person_add Nova marcação" at bounding box center [33, 140] width 55 height 28
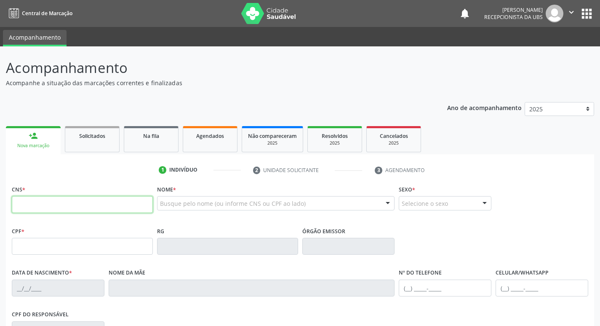
click at [78, 207] on input "text" at bounding box center [82, 204] width 141 height 17
type input "700 2014 8162 2725"
type input "048.791.944-09"
type input "04/10/1982"
type input "Alzira Amelia de Lima"
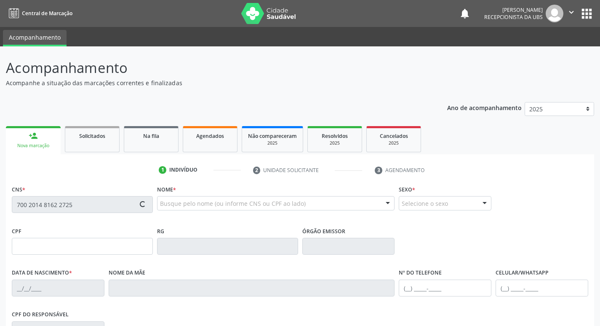
type input "(87) 98805-6767"
type input "140"
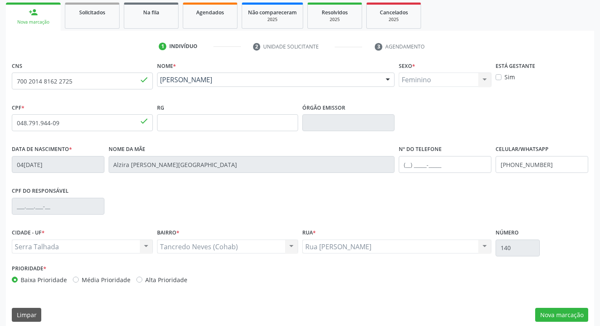
scroll to position [131, 0]
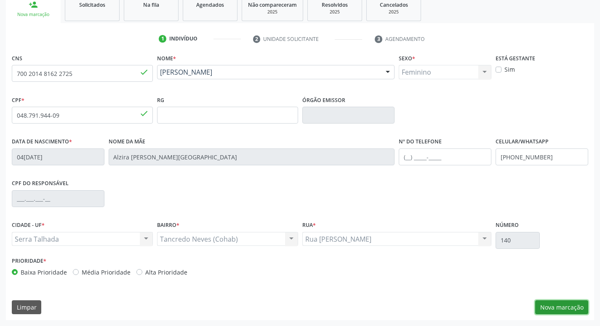
click at [562, 305] on button "Nova marcação" at bounding box center [561, 307] width 53 height 14
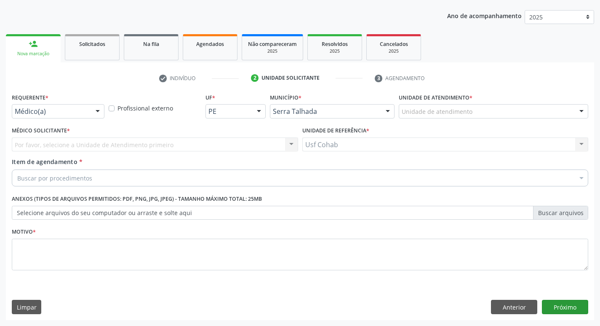
scroll to position [92, 0]
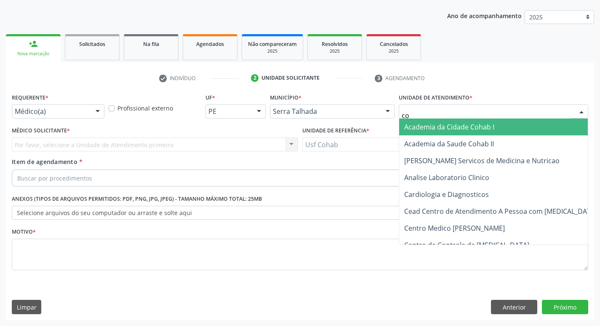
type input "coh"
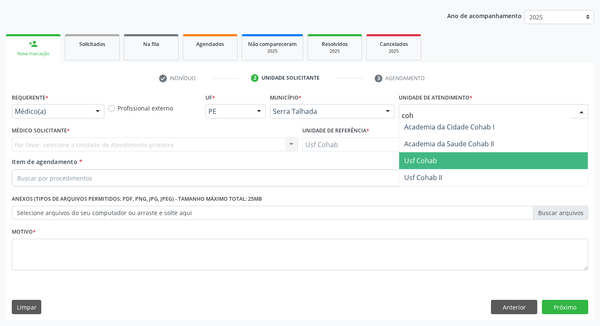
click at [446, 165] on span "Usf Cohab" at bounding box center [493, 160] width 189 height 17
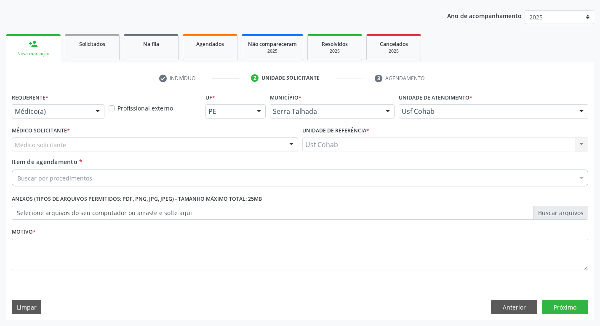
click at [135, 147] on div "Médico solicitante" at bounding box center [155, 144] width 286 height 14
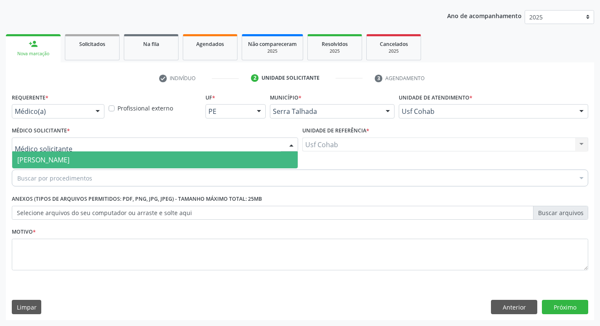
click at [135, 158] on span "[PERSON_NAME]" at bounding box center [155, 159] width 286 height 17
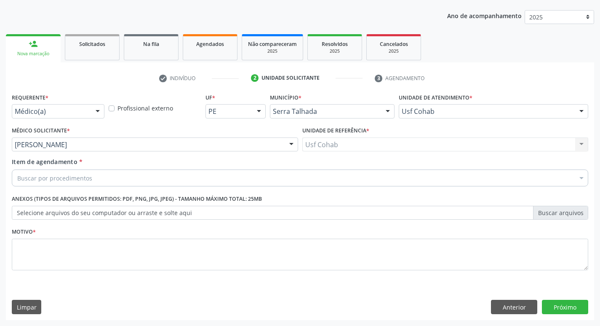
click at [125, 184] on div "Buscar por procedimentos Selecionar todos 0304070076 - .Quimioterapia de Leucem…" at bounding box center [300, 176] width 577 height 14
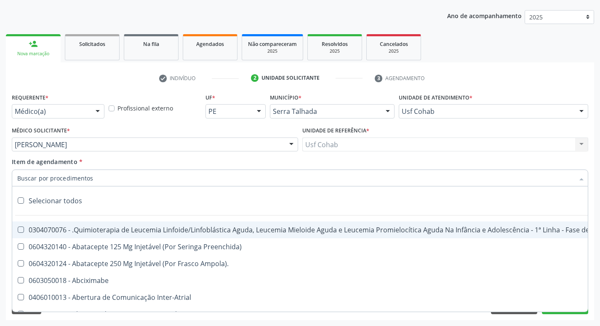
click at [127, 182] on input "Item de agendamento *" at bounding box center [295, 177] width 557 height 17
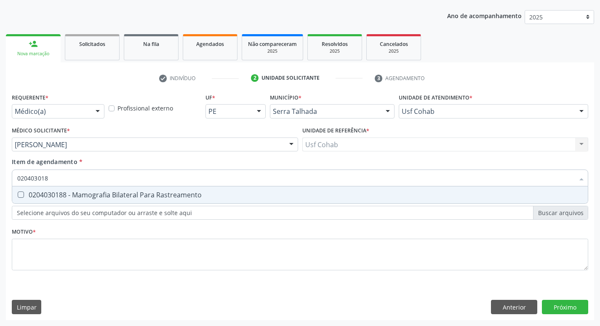
type input "0204030188"
click at [186, 203] on span "0204030188 - Mamografia Bilateral Para Rastreamento" at bounding box center [300, 194] width 576 height 17
checkbox Rastreamento "true"
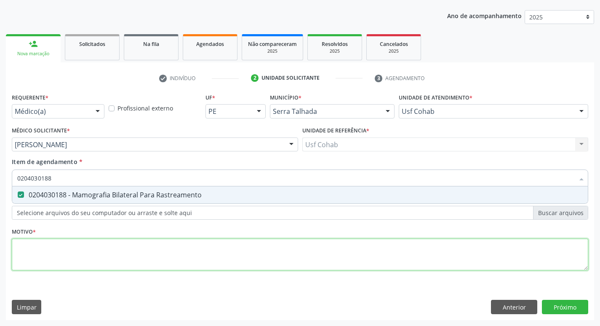
click at [144, 254] on div "Requerente * Médico(a) Médico(a) Enfermeiro(a) Paciente Nenhum resultado encont…" at bounding box center [300, 186] width 577 height 191
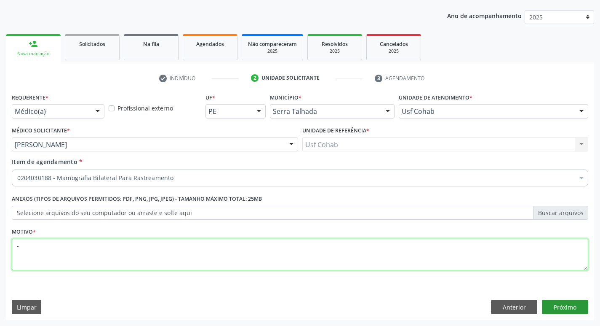
type textarea "-"
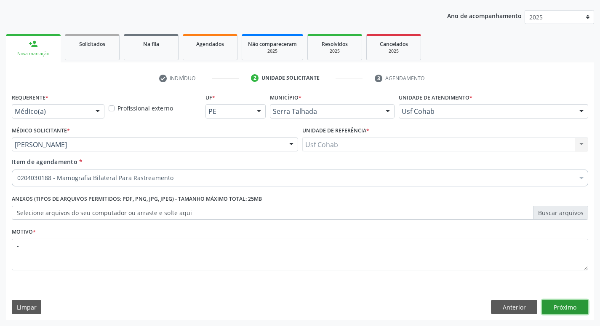
click at [555, 309] on button "Próximo" at bounding box center [565, 306] width 46 height 14
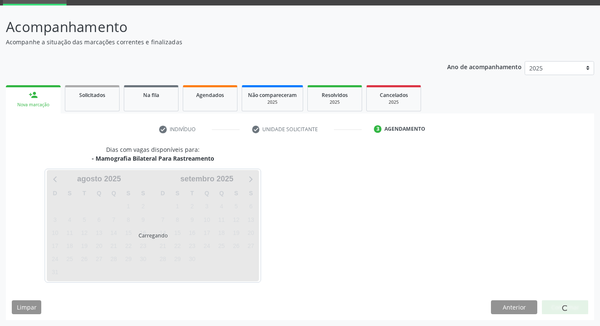
scroll to position [41, 0]
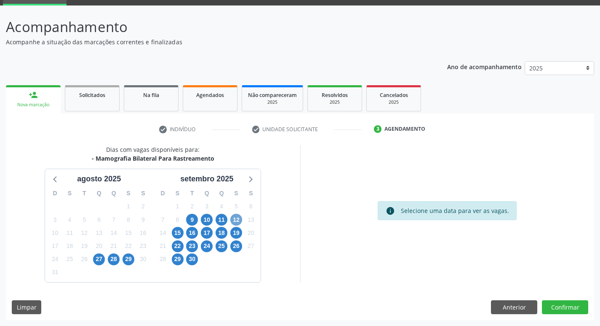
click at [238, 217] on span "12" at bounding box center [236, 220] width 12 height 12
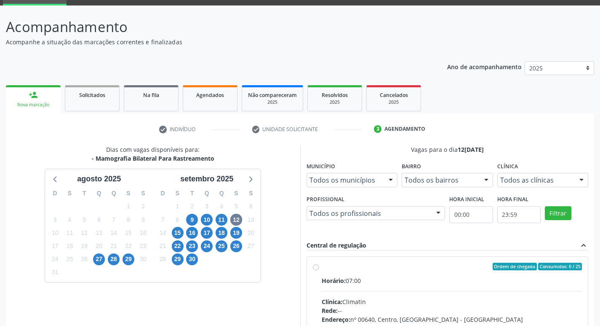
click at [319, 270] on input "Ordem de chegada Consumidos: 0 / 25 Horário: 07:00 Clínica: Climatin Rede: -- E…" at bounding box center [316, 266] width 6 height 8
radio input "true"
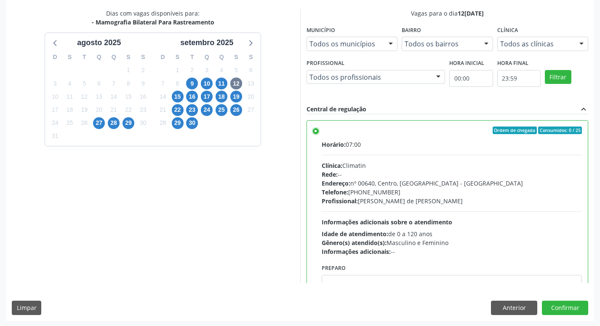
scroll to position [178, 0]
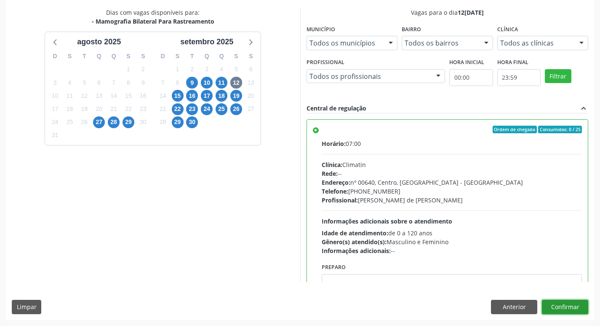
click at [572, 304] on button "Confirmar" at bounding box center [565, 306] width 46 height 14
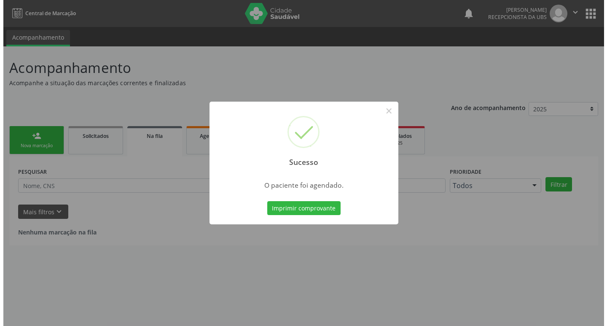
scroll to position [0, 0]
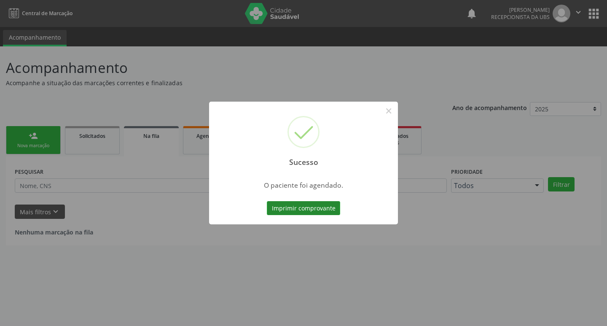
click at [289, 206] on button "Imprimir comprovante" at bounding box center [303, 208] width 73 height 14
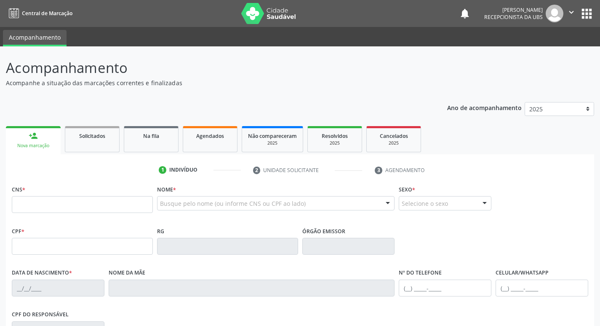
click at [65, 207] on input "text" at bounding box center [82, 204] width 141 height 17
type input "898 0059 3725 0321"
type input "027.460.524-40"
type input "26[DATE]"
type input "[PERSON_NAME]"
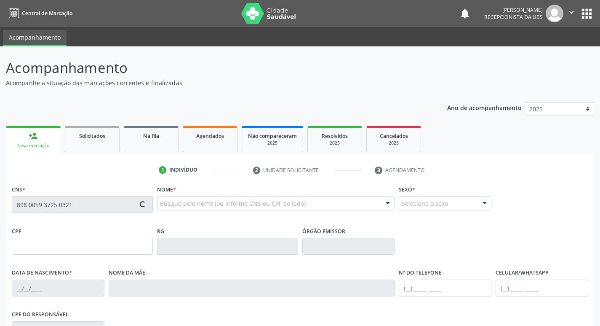
type input "[PHONE_NUMBER]"
type input "39"
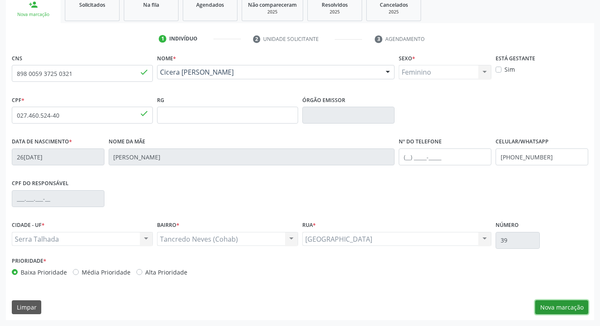
click at [565, 305] on button "Nova marcação" at bounding box center [561, 307] width 53 height 14
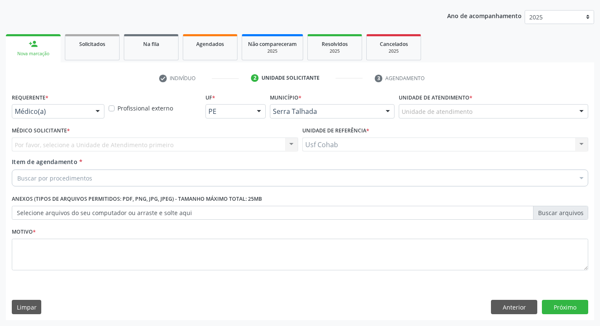
scroll to position [92, 0]
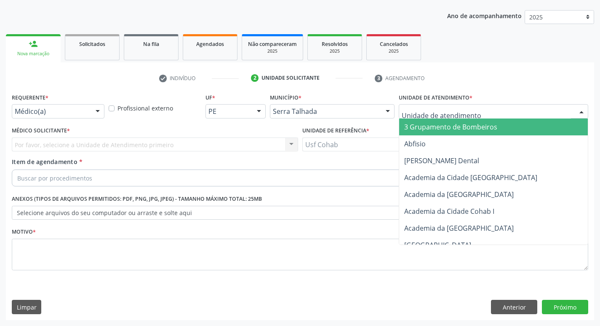
click at [467, 105] on div at bounding box center [494, 111] width 190 height 14
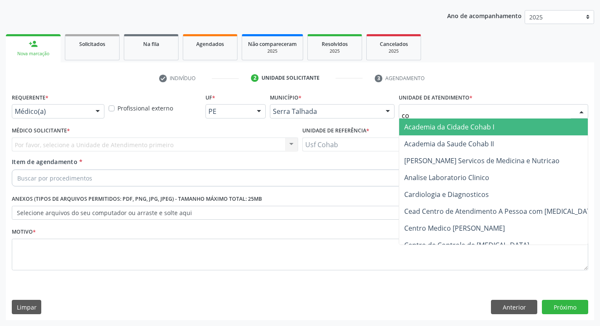
type input "coh"
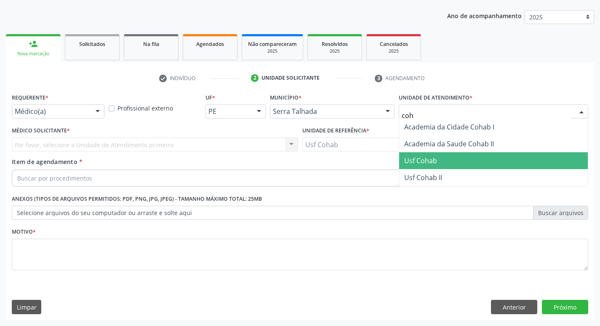
click at [437, 163] on span "Usf Cohab" at bounding box center [493, 160] width 189 height 17
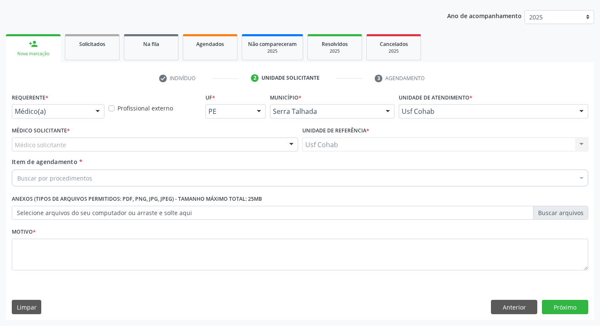
click at [226, 146] on div "Médico solicitante" at bounding box center [155, 144] width 286 height 14
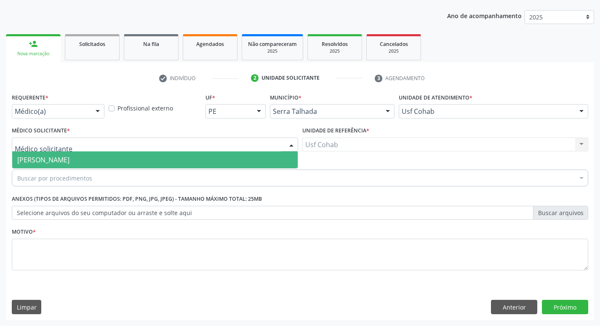
click at [226, 156] on span "[PERSON_NAME]" at bounding box center [155, 159] width 286 height 17
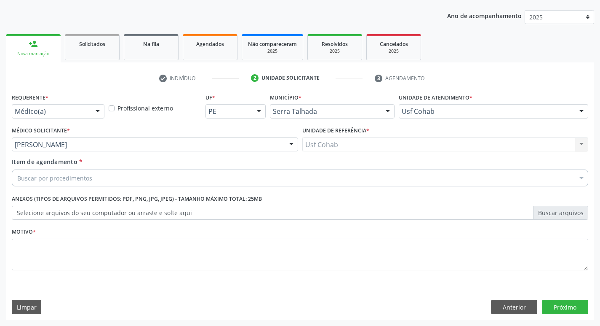
click at [183, 237] on div "Motivo *" at bounding box center [300, 247] width 577 height 45
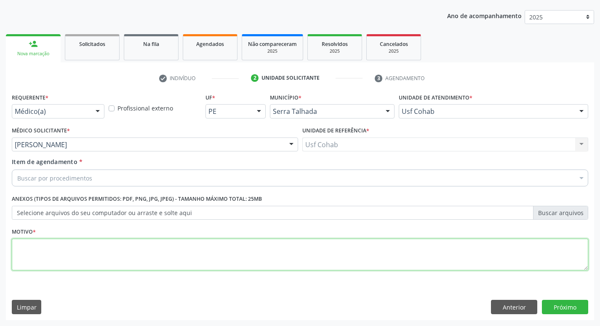
click at [186, 247] on textarea at bounding box center [300, 254] width 577 height 32
type textarea "-"
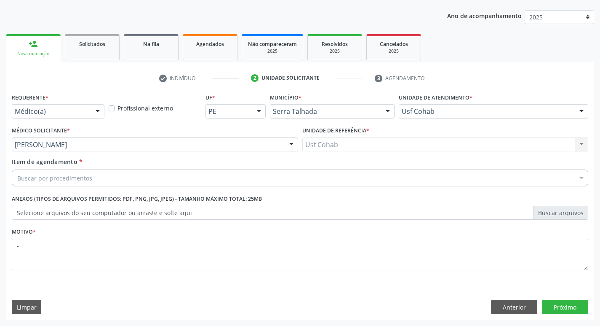
click at [205, 174] on div "Buscar por procedimentos" at bounding box center [300, 177] width 577 height 17
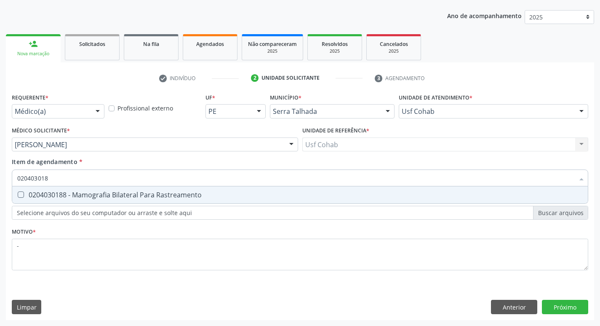
type input "0204030188"
click at [219, 190] on span "0204030188 - Mamografia Bilateral Para Rastreamento" at bounding box center [300, 194] width 576 height 17
checkbox Rastreamento "true"
click at [570, 311] on div "Requerente * Médico(a) Médico(a) Enfermeiro(a) Paciente Nenhum resultado encont…" at bounding box center [300, 205] width 588 height 229
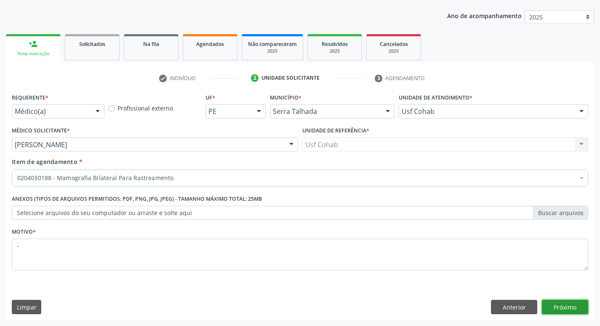
click at [570, 311] on button "Próximo" at bounding box center [565, 306] width 46 height 14
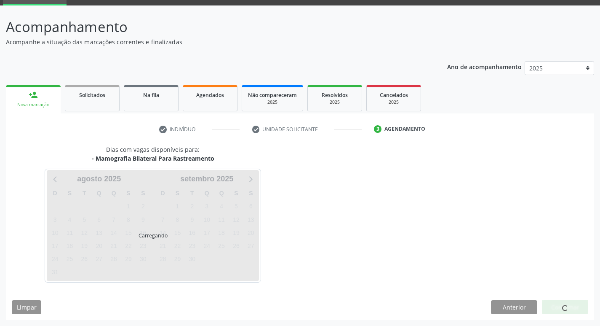
scroll to position [41, 0]
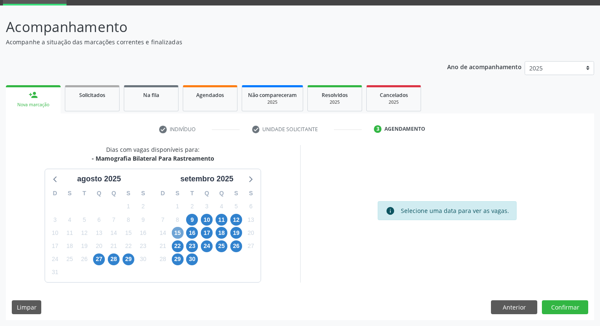
click at [177, 229] on span "15" at bounding box center [178, 233] width 12 height 12
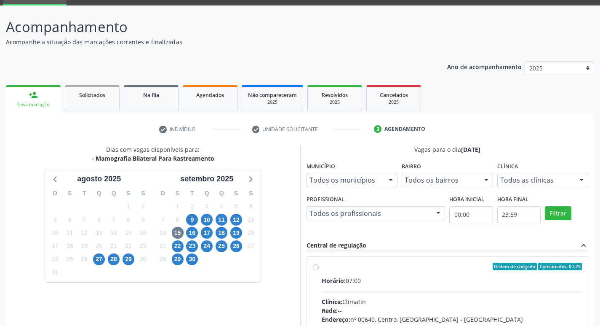
click at [406, 279] on div "Horário: 07:00" at bounding box center [452, 280] width 261 height 9
click at [319, 270] on input "Ordem de chegada Consumidos: 0 / 25 Horário: 07:00 Clínica: Climatin Rede: -- E…" at bounding box center [316, 266] width 6 height 8
radio input "true"
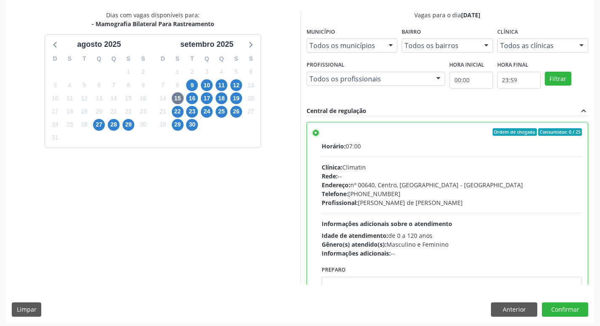
scroll to position [178, 0]
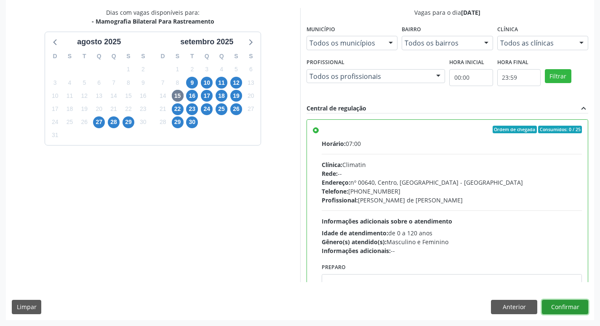
click at [563, 312] on button "Confirmar" at bounding box center [565, 306] width 46 height 14
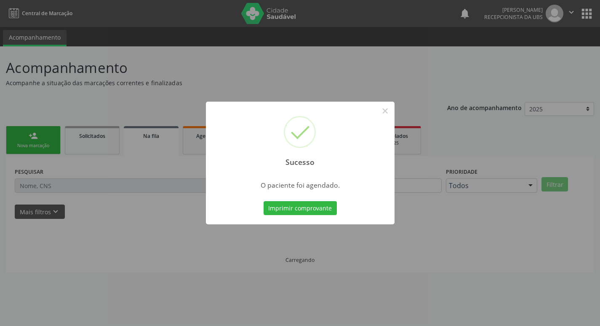
scroll to position [0, 0]
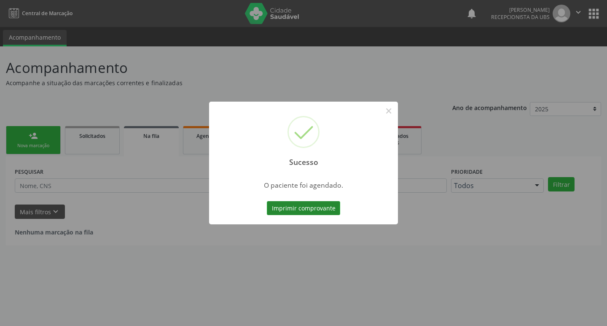
click at [305, 201] on button "Imprimir comprovante" at bounding box center [303, 208] width 73 height 14
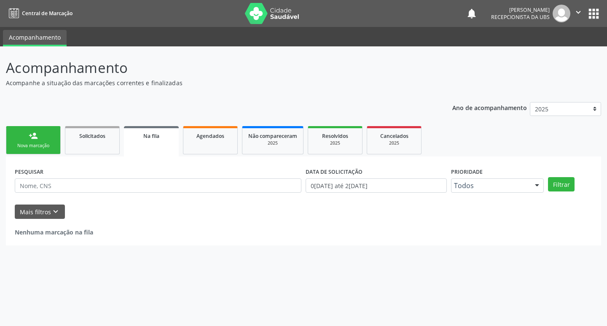
click at [32, 151] on link "person_add Nova marcação" at bounding box center [33, 140] width 55 height 28
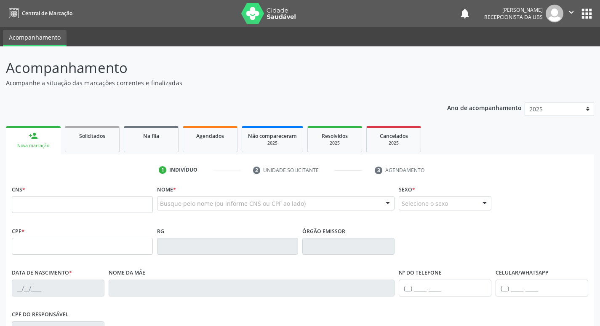
click at [28, 144] on div "Nova marcação" at bounding box center [33, 145] width 43 height 6
drag, startPoint x: 75, startPoint y: 212, endPoint x: 88, endPoint y: 205, distance: 14.7
click at [88, 206] on input "text" at bounding box center [82, 204] width 141 height 17
type input "706 2090 2191 3064"
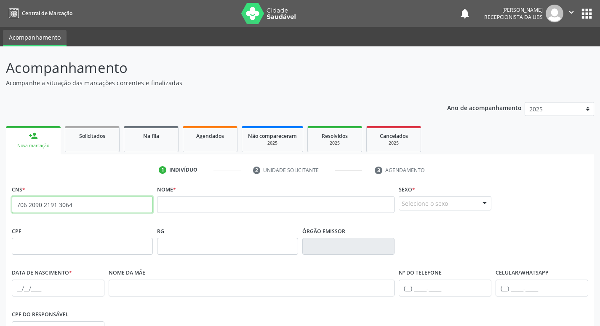
drag, startPoint x: 88, startPoint y: 196, endPoint x: 6, endPoint y: 211, distance: 83.4
click at [6, 211] on div "CNS * 706 2090 2191 3064 none Nome * Sexo * Selecione o sexo Masculino Feminino…" at bounding box center [300, 317] width 588 height 268
paste input "898 0500 9740 5207"
type input "898 0500 9740 5207"
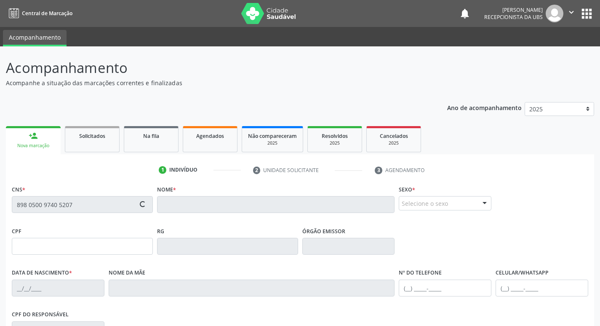
type input "330.017.178-40"
type input "03/09/1963"
type input "Marinalva Alexandre da Silva"
type input "(87) 99663-6163"
type input "66"
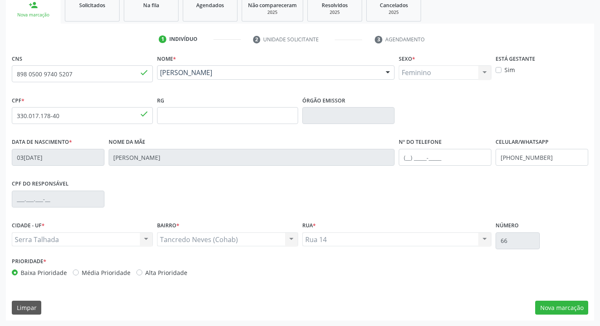
scroll to position [131, 0]
click at [564, 310] on button "Nova marcação" at bounding box center [561, 307] width 53 height 14
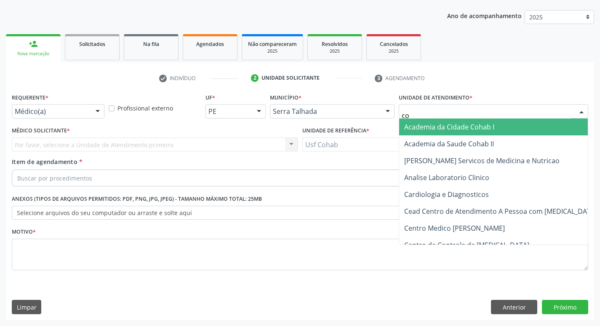
type input "coh"
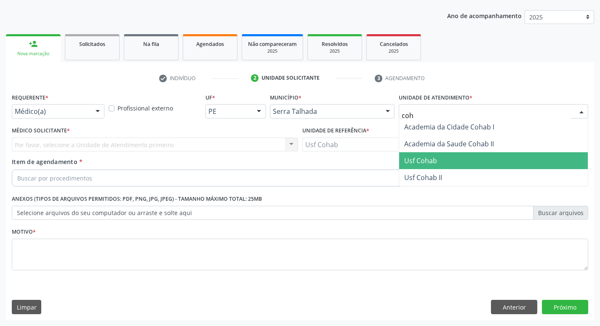
click at [428, 163] on span "Usf Cohab" at bounding box center [420, 160] width 33 height 9
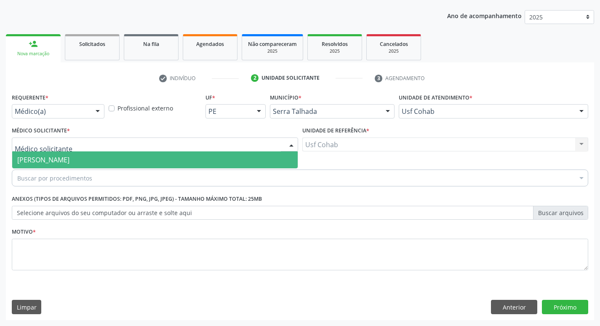
click at [193, 139] on div at bounding box center [155, 144] width 286 height 14
click at [193, 157] on span "[PERSON_NAME]" at bounding box center [155, 159] width 286 height 17
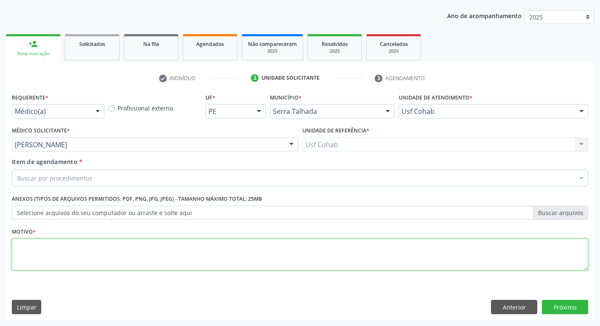
click at [163, 255] on textarea at bounding box center [300, 254] width 577 height 32
type textarea "-"
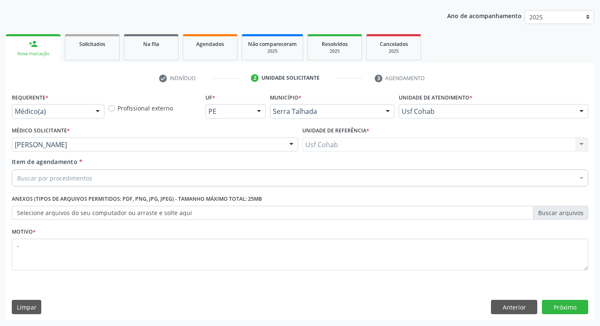
click at [149, 171] on div "Buscar por procedimentos" at bounding box center [300, 177] width 577 height 17
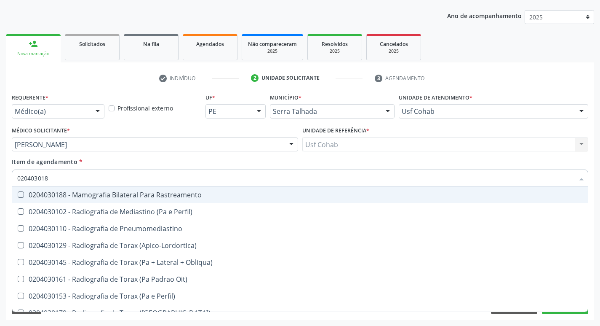
type input "0204030188"
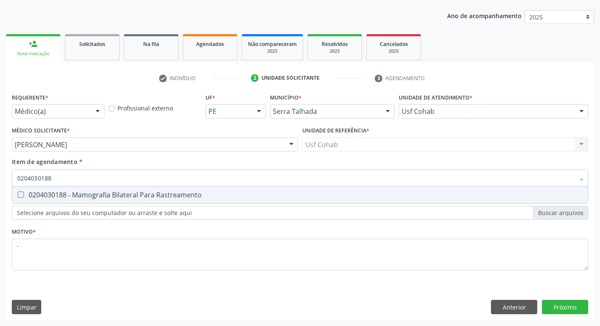
click at [153, 191] on div "0204030188 - Mamografia Bilateral Para Rastreamento" at bounding box center [300, 194] width 566 height 7
checkbox Rastreamento "true"
click at [558, 312] on button "Próximo" at bounding box center [565, 306] width 46 height 14
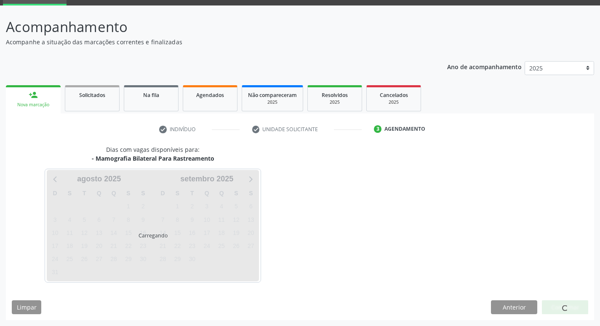
scroll to position [41, 0]
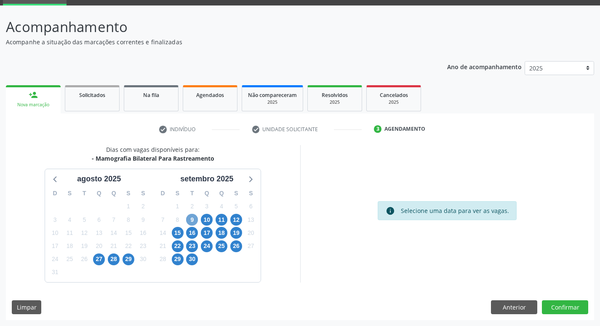
click at [194, 222] on span "9" at bounding box center [192, 220] width 12 height 12
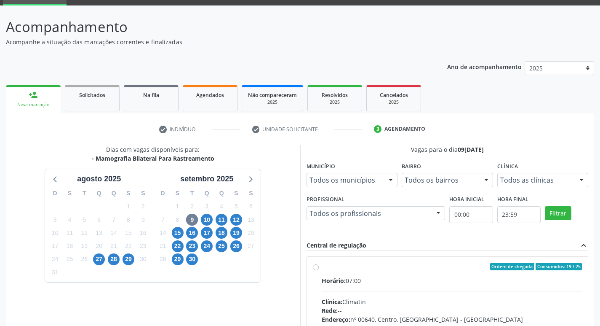
click at [319, 270] on input "Ordem de chegada Consumidos: 19 / 25 Horário: 07:00 Clínica: Climatin Rede: -- …" at bounding box center [316, 266] width 6 height 8
radio input "true"
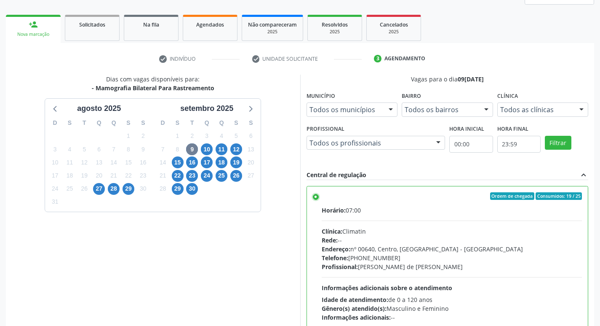
scroll to position [178, 0]
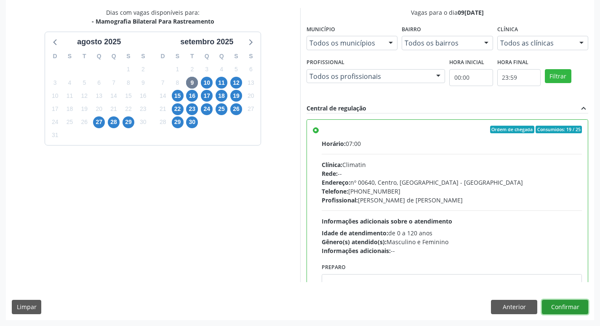
click at [573, 308] on button "Confirmar" at bounding box center [565, 306] width 46 height 14
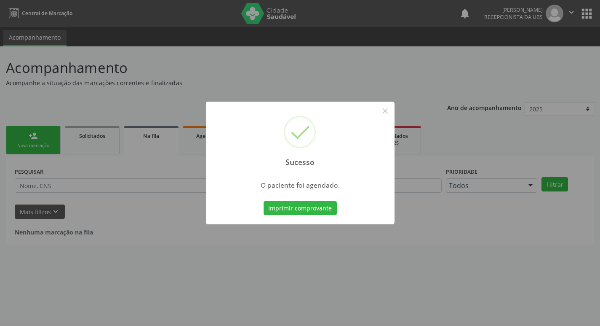
scroll to position [0, 0]
click at [293, 206] on button "Imprimir comprovante" at bounding box center [303, 208] width 73 height 14
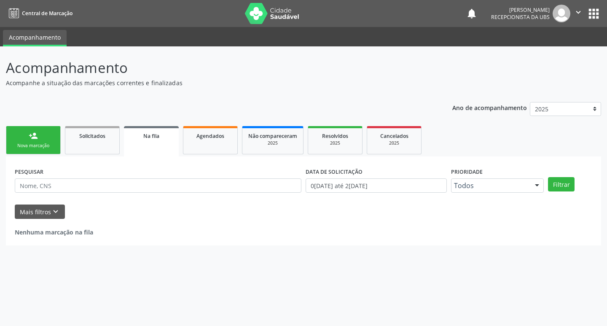
click at [32, 145] on div "Nova marcação" at bounding box center [33, 145] width 42 height 6
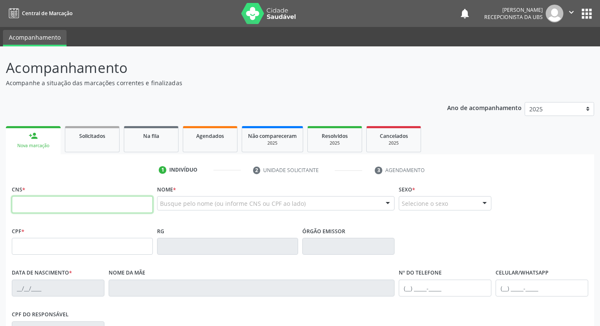
click at [58, 205] on input "text" at bounding box center [82, 204] width 141 height 17
type input "700 5003 5699 4252"
type input "454.694.744-53"
type input "09/10/1963"
type input "Josefa Olindrina de Lima"
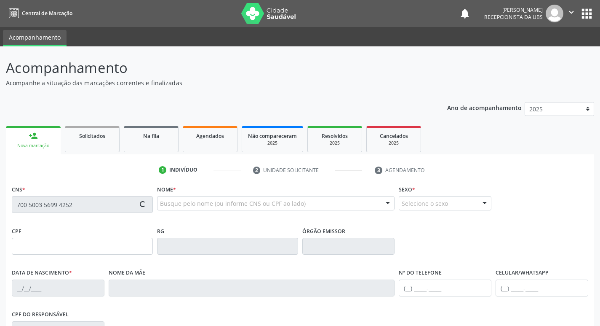
type input "(13) 99754-5770"
type input "988.965.984-00"
type input "935"
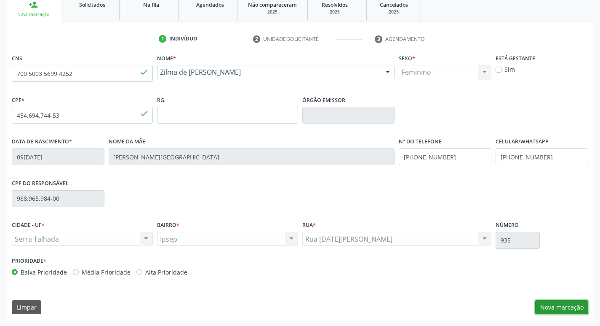
click at [551, 306] on button "Nova marcação" at bounding box center [561, 307] width 53 height 14
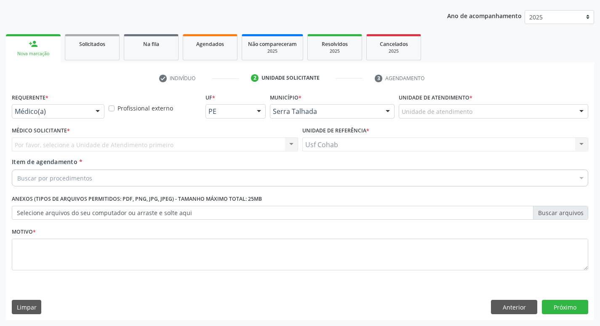
scroll to position [92, 0]
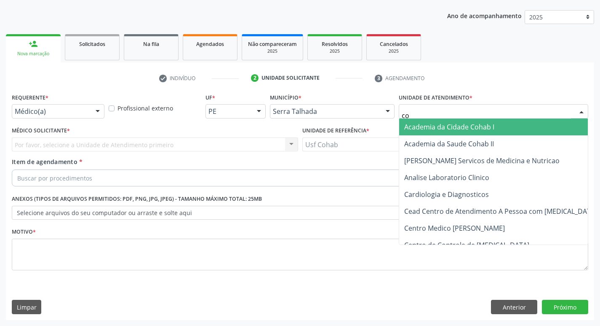
type input "coh"
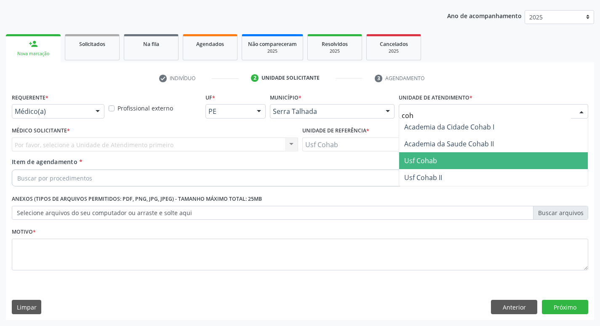
click at [447, 156] on span "Usf Cohab" at bounding box center [493, 160] width 189 height 17
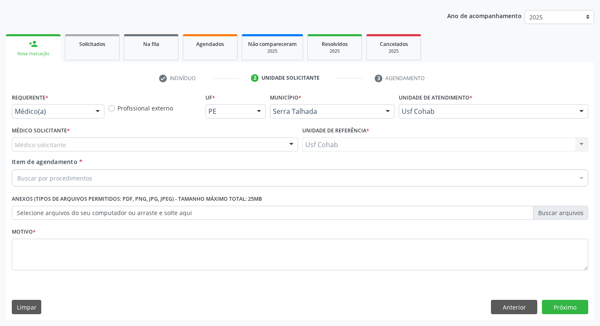
click at [232, 147] on div "Médico solicitante" at bounding box center [155, 144] width 286 height 14
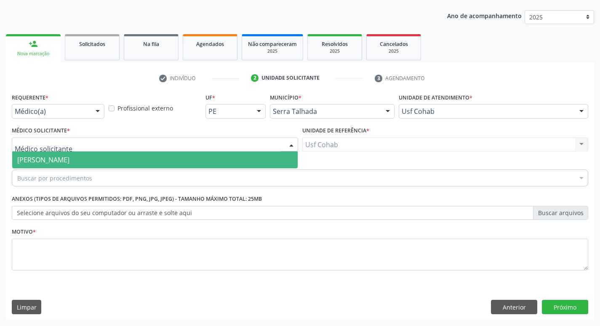
click at [230, 155] on span "[PERSON_NAME]" at bounding box center [155, 159] width 286 height 17
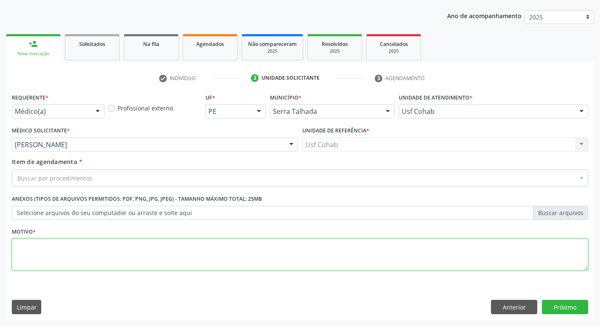
drag, startPoint x: 160, startPoint y: 253, endPoint x: 155, endPoint y: 241, distance: 13.6
click at [159, 249] on textarea at bounding box center [300, 254] width 577 height 32
type textarea "-"
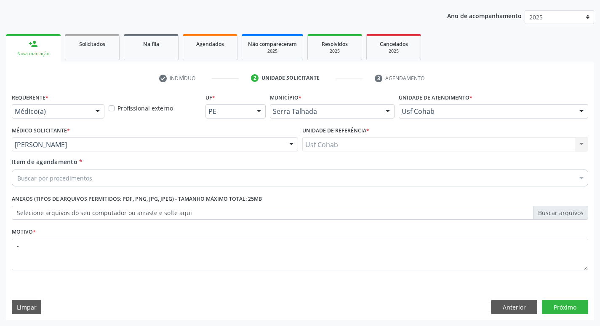
click at [165, 182] on div "Buscar por procedimentos" at bounding box center [300, 177] width 577 height 17
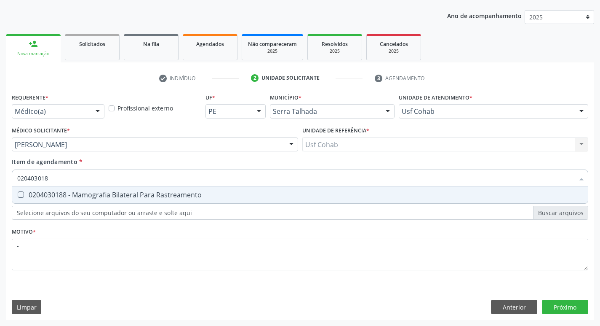
type input "0204030188"
click at [177, 195] on div "0204030188 - Mamografia Bilateral Para Rastreamento" at bounding box center [300, 194] width 566 height 7
checkbox Rastreamento "true"
click at [562, 310] on div "Requerente * Médico(a) Médico(a) Enfermeiro(a) Paciente Nenhum resultado encont…" at bounding box center [300, 205] width 588 height 229
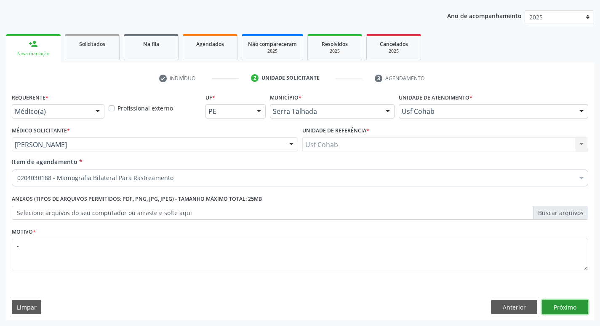
click at [562, 310] on button "Próximo" at bounding box center [565, 306] width 46 height 14
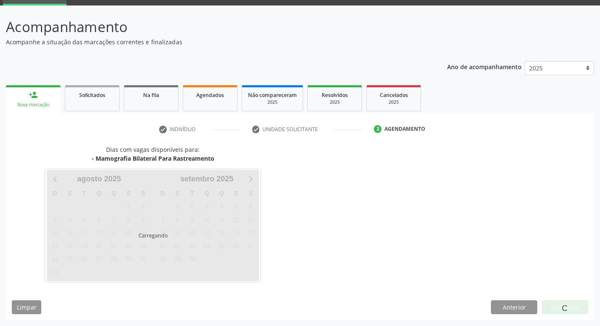
scroll to position [41, 0]
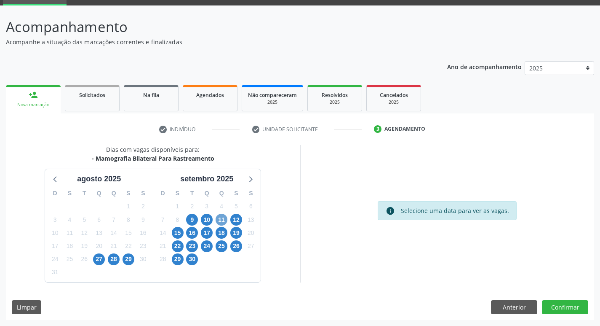
click at [223, 218] on span "11" at bounding box center [222, 220] width 12 height 12
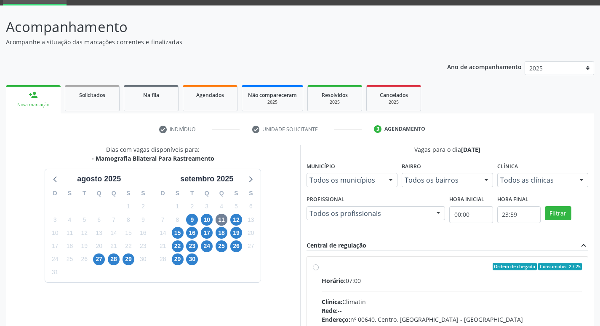
click at [388, 278] on div "Horário: 07:00" at bounding box center [452, 280] width 261 height 9
click at [319, 270] on input "Ordem de chegada Consumidos: 2 / 25 Horário: 07:00 Clínica: Climatin Rede: -- E…" at bounding box center [316, 266] width 6 height 8
radio input "true"
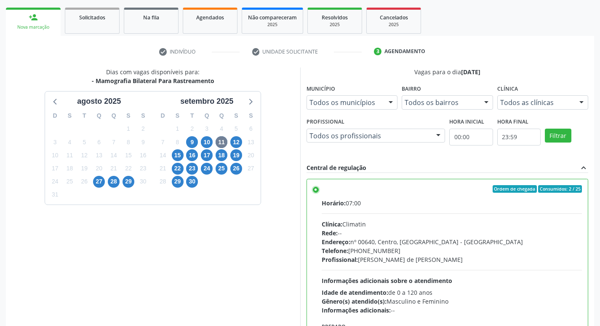
scroll to position [178, 0]
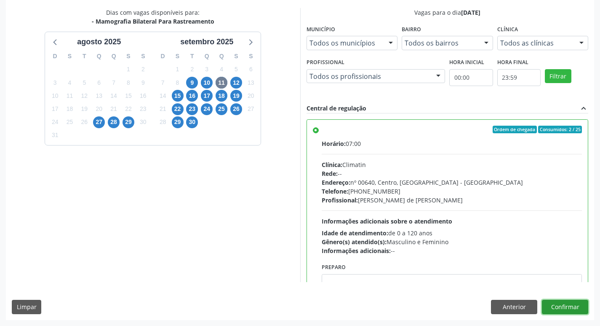
click at [553, 303] on button "Confirmar" at bounding box center [565, 306] width 46 height 14
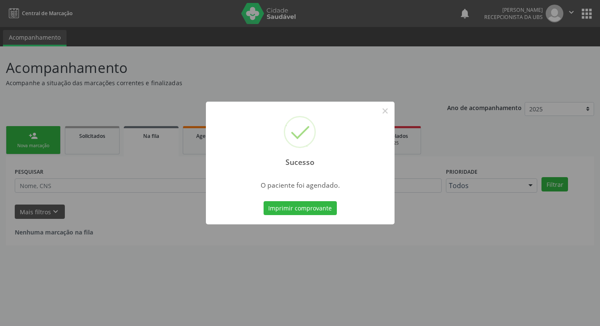
scroll to position [0, 0]
click at [290, 211] on button "Imprimir comprovante" at bounding box center [303, 208] width 73 height 14
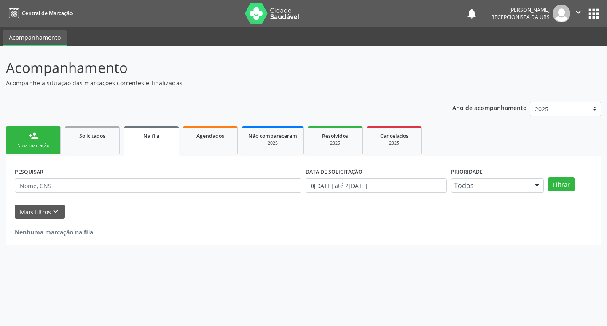
click at [41, 142] on link "person_add Nova marcação" at bounding box center [33, 140] width 55 height 28
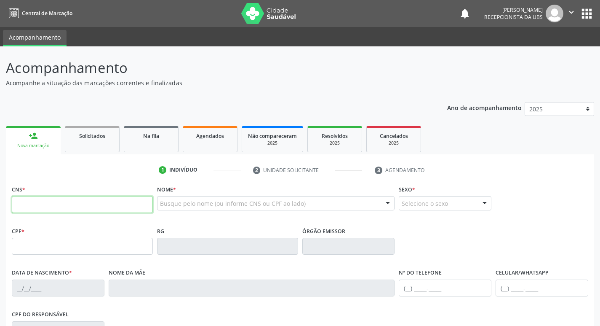
click at [54, 206] on input "text" at bounding box center [82, 204] width 141 height 17
type input "209 2786 2217 0009"
type input "041.594.644-16"
type input "22/03/1982"
type input "Maria Nunes da Silva Pereira"
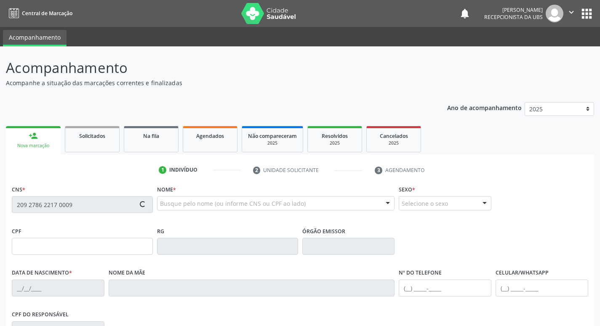
type input "(87) 99622-7596"
type input "351"
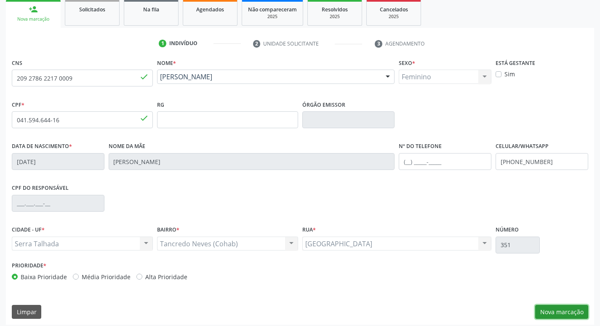
click at [567, 308] on button "Nova marcação" at bounding box center [561, 312] width 53 height 14
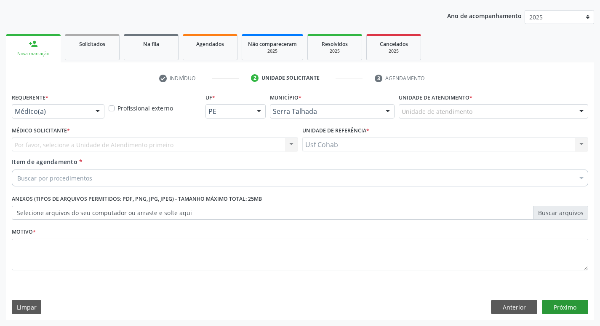
scroll to position [92, 0]
click at [471, 108] on div "Unidade de atendimento" at bounding box center [494, 111] width 190 height 14
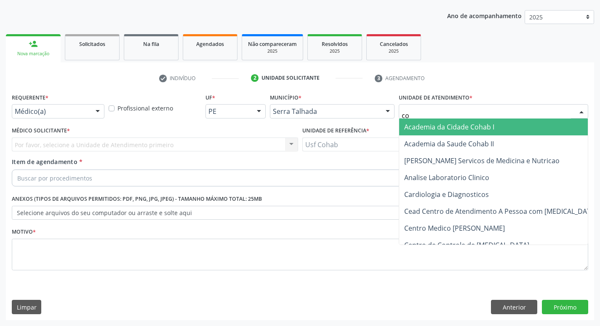
type input "coh"
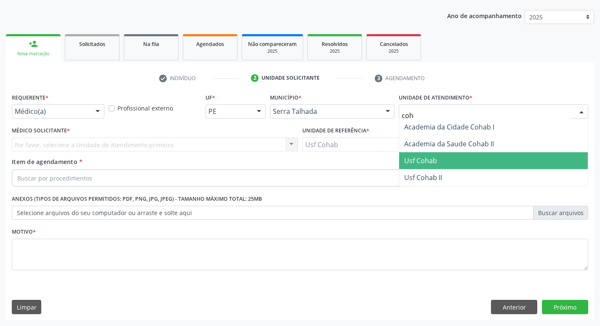
click at [438, 154] on span "Usf Cohab" at bounding box center [493, 160] width 189 height 17
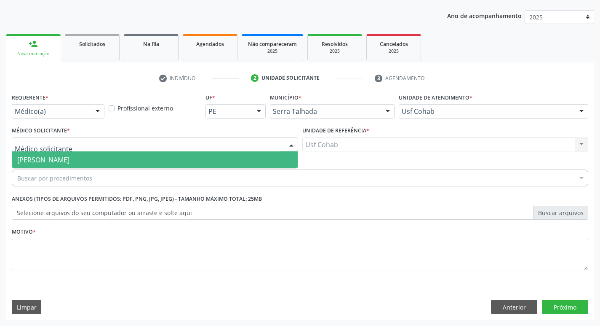
click at [157, 142] on div at bounding box center [155, 144] width 286 height 14
click at [156, 155] on span "[PERSON_NAME]" at bounding box center [155, 159] width 286 height 17
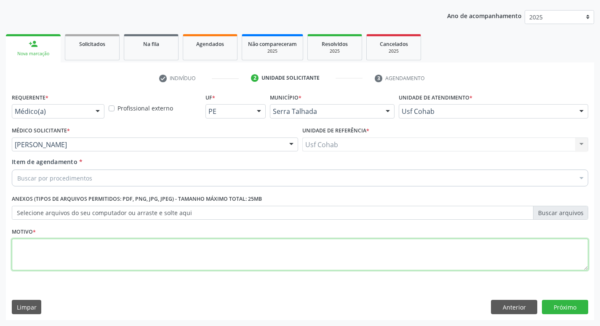
click at [111, 246] on textarea at bounding box center [300, 254] width 577 height 32
type textarea "-"
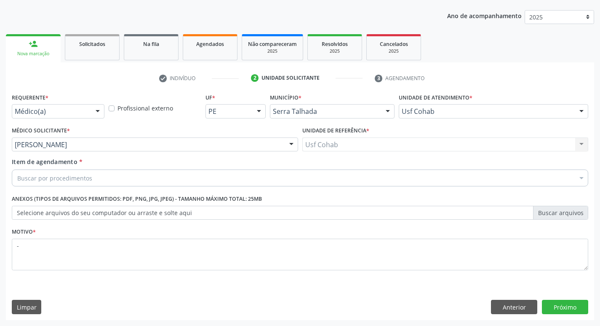
click at [119, 179] on div "Buscar por procedimentos" at bounding box center [300, 177] width 577 height 17
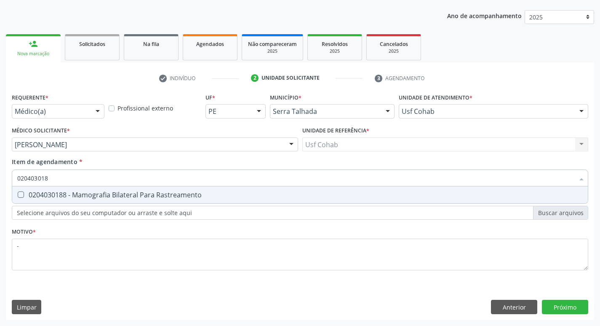
type input "0204030188"
click at [132, 192] on div "0204030188 - Mamografia Bilateral Para Rastreamento" at bounding box center [300, 194] width 566 height 7
checkbox Rastreamento "true"
click at [558, 304] on div "Requerente * Médico(a) Médico(a) Enfermeiro(a) Paciente Nenhum resultado encont…" at bounding box center [300, 205] width 588 height 229
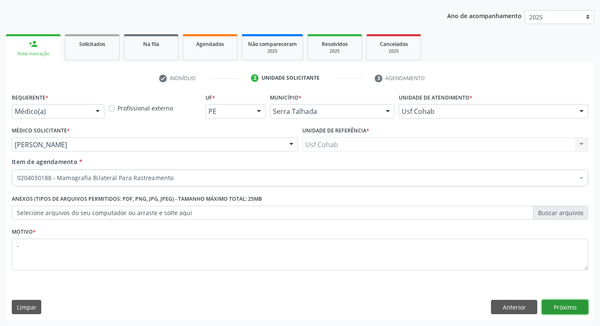
click at [557, 311] on button "Próximo" at bounding box center [565, 306] width 46 height 14
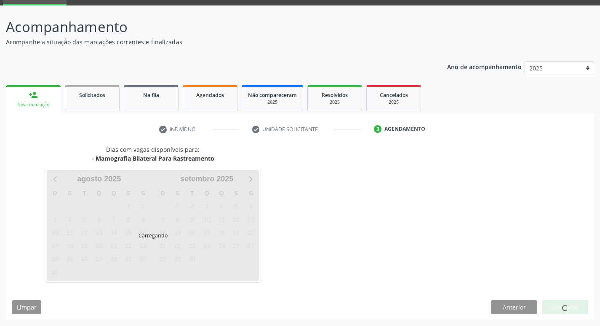
scroll to position [41, 0]
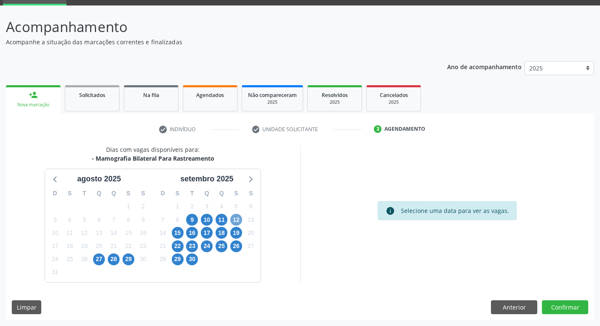
click at [233, 217] on span "12" at bounding box center [236, 220] width 12 height 12
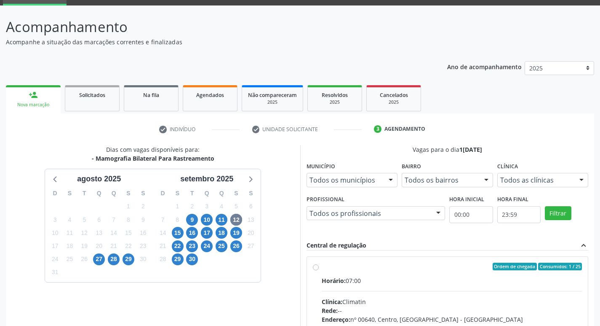
click at [374, 274] on label "Ordem de chegada Consumidos: 1 / 25 Horário: 07:00 Clínica: Climatin Rede: -- E…" at bounding box center [452, 326] width 261 height 129
click at [319, 270] on input "Ordem de chegada Consumidos: 1 / 25 Horário: 07:00 Clínica: Climatin Rede: -- E…" at bounding box center [316, 266] width 6 height 8
radio input "true"
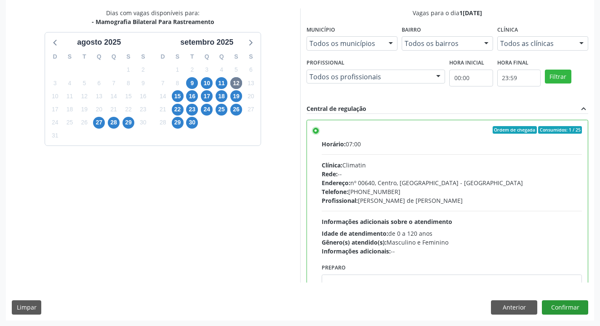
scroll to position [178, 0]
click at [565, 303] on button "Confirmar" at bounding box center [565, 306] width 46 height 14
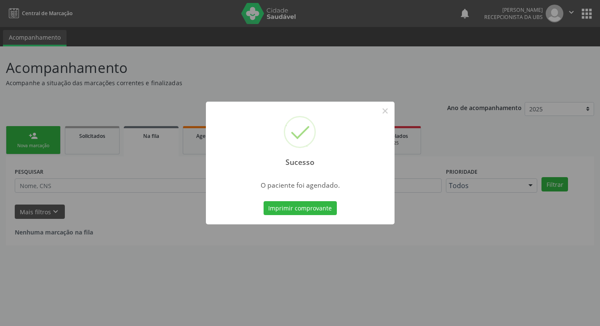
scroll to position [0, 0]
click at [300, 210] on button "Imprimir comprovante" at bounding box center [303, 208] width 73 height 14
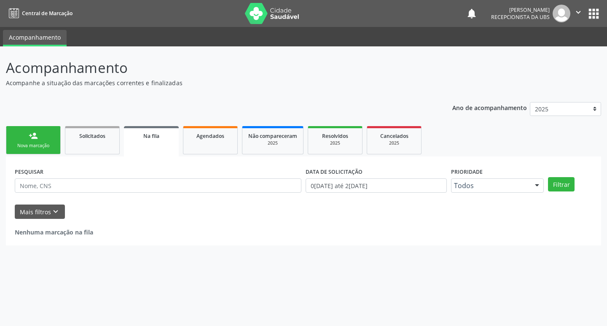
click at [32, 139] on div "person_add" at bounding box center [33, 135] width 9 height 9
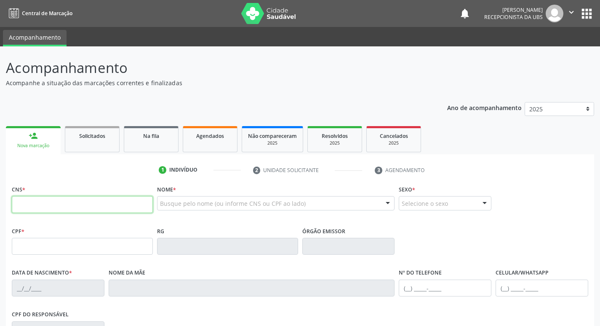
click at [53, 207] on input "text" at bounding box center [82, 204] width 141 height 17
type input "209 1361 3198 0018"
type input "1[DATE]"
type input "[PERSON_NAME]"
type input "[PHONE_NUMBER]"
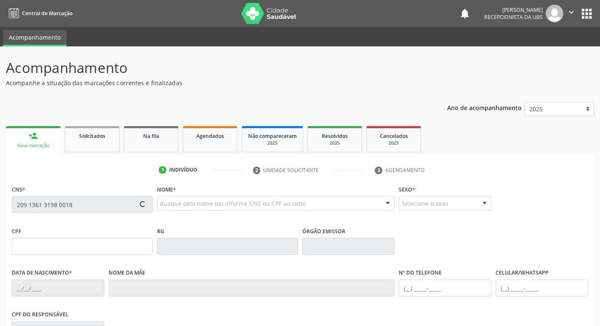
type input "[PHONE_NUMBER]"
type input "34"
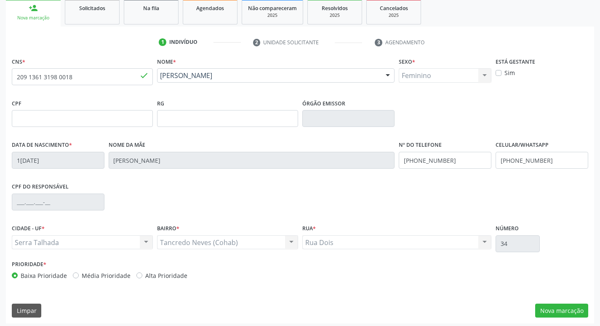
scroll to position [131, 0]
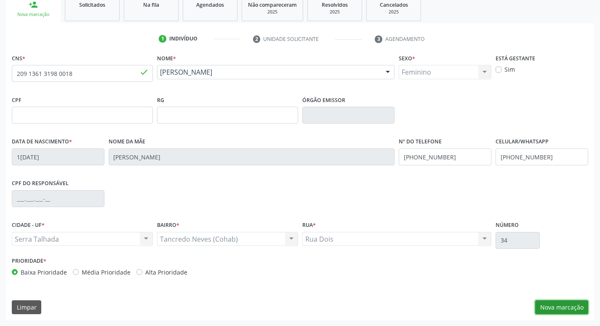
click at [570, 310] on button "Nova marcação" at bounding box center [561, 307] width 53 height 14
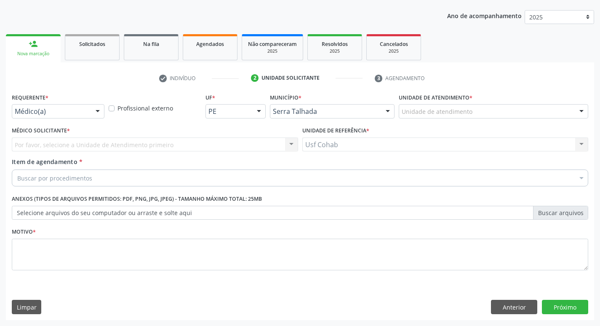
scroll to position [92, 0]
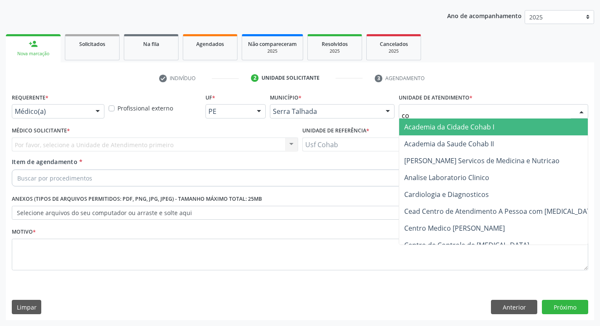
type input "coh"
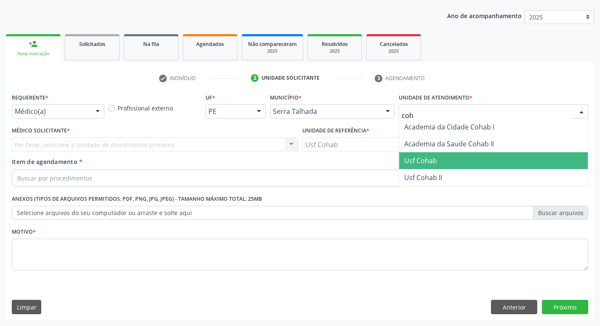
click at [424, 161] on span "Usf Cohab" at bounding box center [420, 160] width 33 height 9
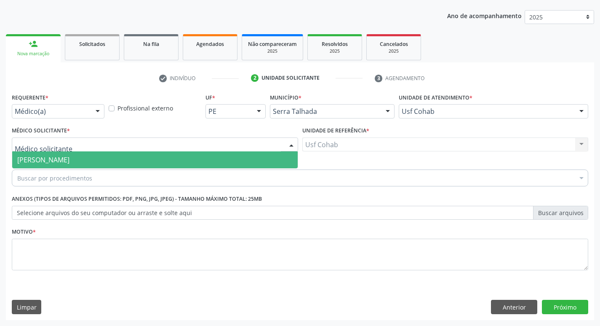
click at [241, 142] on div at bounding box center [155, 144] width 286 height 14
click at [240, 152] on span "[PERSON_NAME]" at bounding box center [155, 159] width 286 height 17
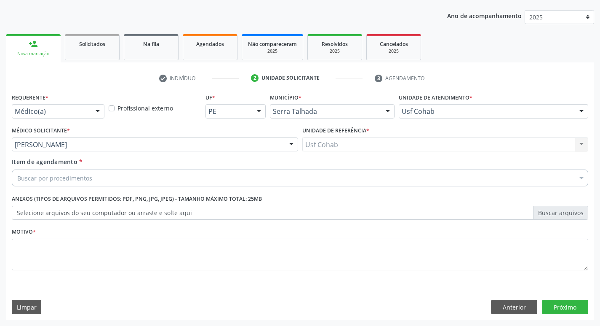
click at [150, 179] on div "Buscar por procedimentos" at bounding box center [300, 177] width 577 height 17
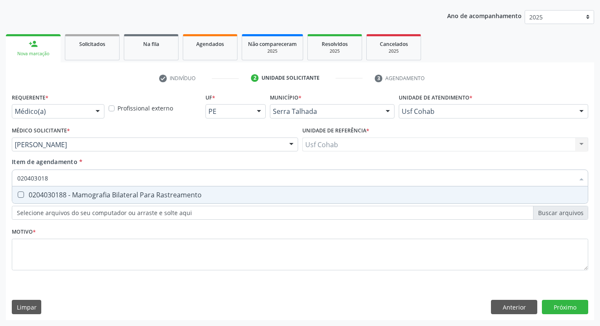
type input "0204030188"
click at [152, 190] on span "0204030188 - Mamografia Bilateral Para Rastreamento" at bounding box center [300, 194] width 576 height 17
checkbox Rastreamento "true"
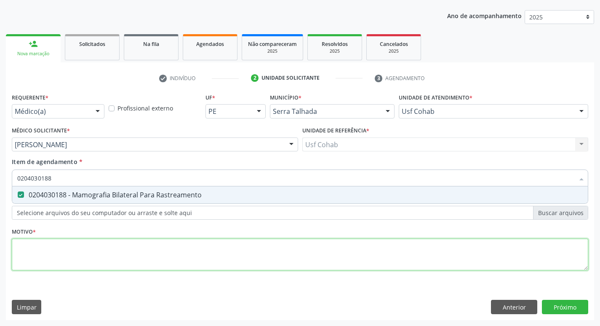
click at [121, 253] on div "Requerente * Médico(a) Médico(a) Enfermeiro(a) Paciente Nenhum resultado encont…" at bounding box center [300, 186] width 577 height 191
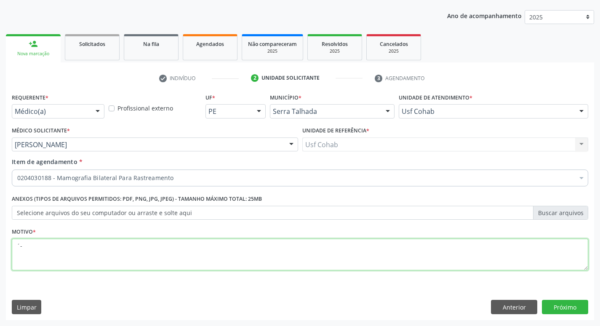
type textarea "´"
type textarea "-"
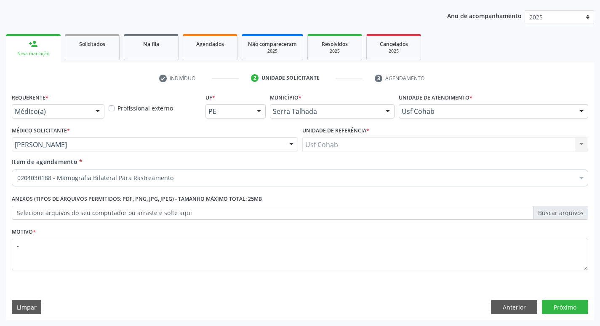
click at [574, 314] on div "Requerente * Médico(a) Médico(a) Enfermeiro(a) Paciente Nenhum resultado encont…" at bounding box center [300, 205] width 588 height 229
click at [574, 312] on button "Próximo" at bounding box center [565, 306] width 46 height 14
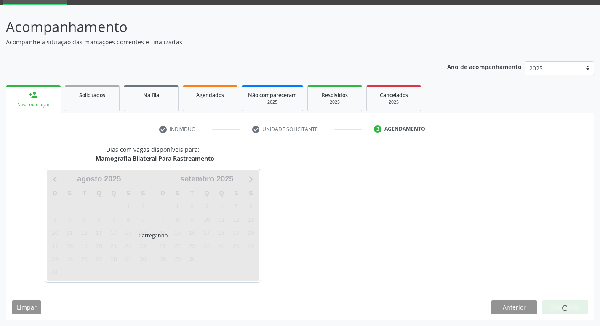
scroll to position [41, 0]
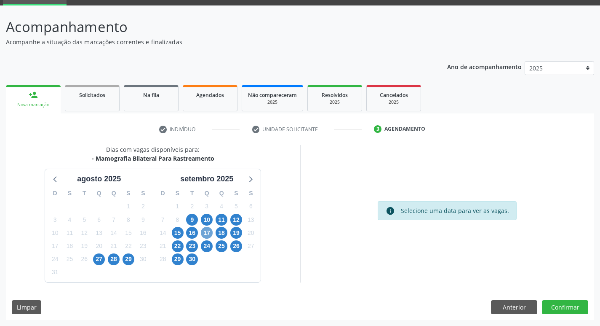
click at [205, 230] on span "17" at bounding box center [207, 233] width 12 height 12
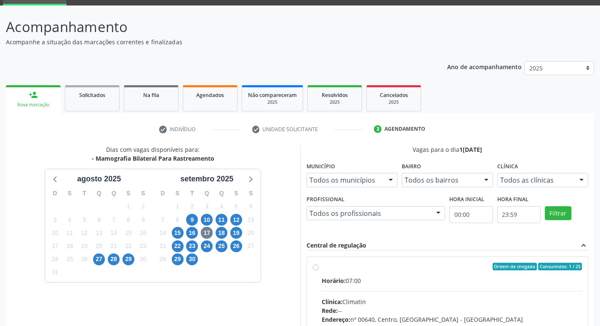
drag, startPoint x: 407, startPoint y: 278, endPoint x: 470, endPoint y: 227, distance: 80.5
click at [408, 278] on div "Horário: 07:00" at bounding box center [452, 280] width 261 height 9
click at [319, 270] on input "Ordem de chegada Consumidos: 1 / 25 Horário: 07:00 Clínica: Climatin Rede: -- E…" at bounding box center [316, 266] width 6 height 8
radio input "true"
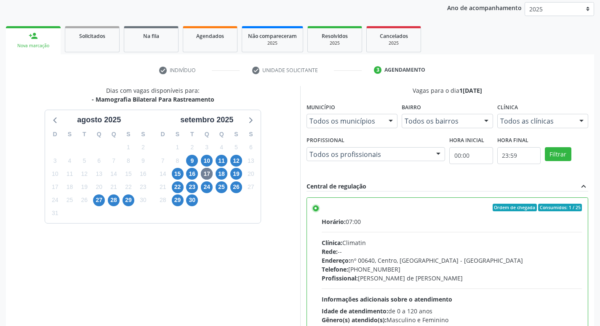
scroll to position [178, 0]
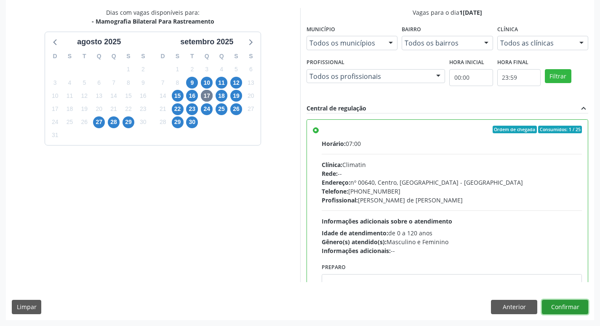
click at [559, 307] on button "Confirmar" at bounding box center [565, 306] width 46 height 14
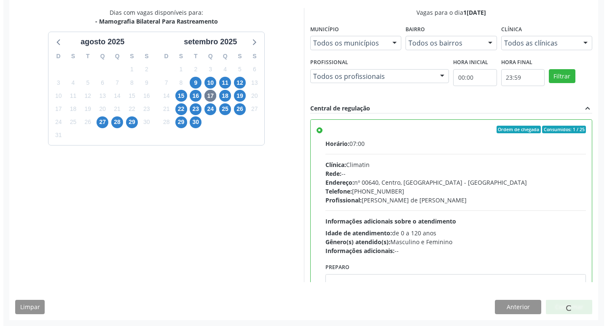
scroll to position [0, 0]
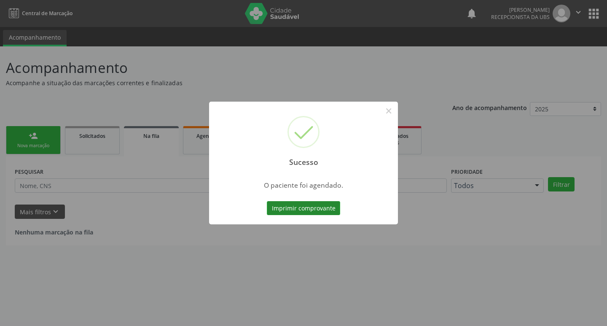
click at [315, 212] on button "Imprimir comprovante" at bounding box center [303, 208] width 73 height 14
